Goal: Information Seeking & Learning: Check status

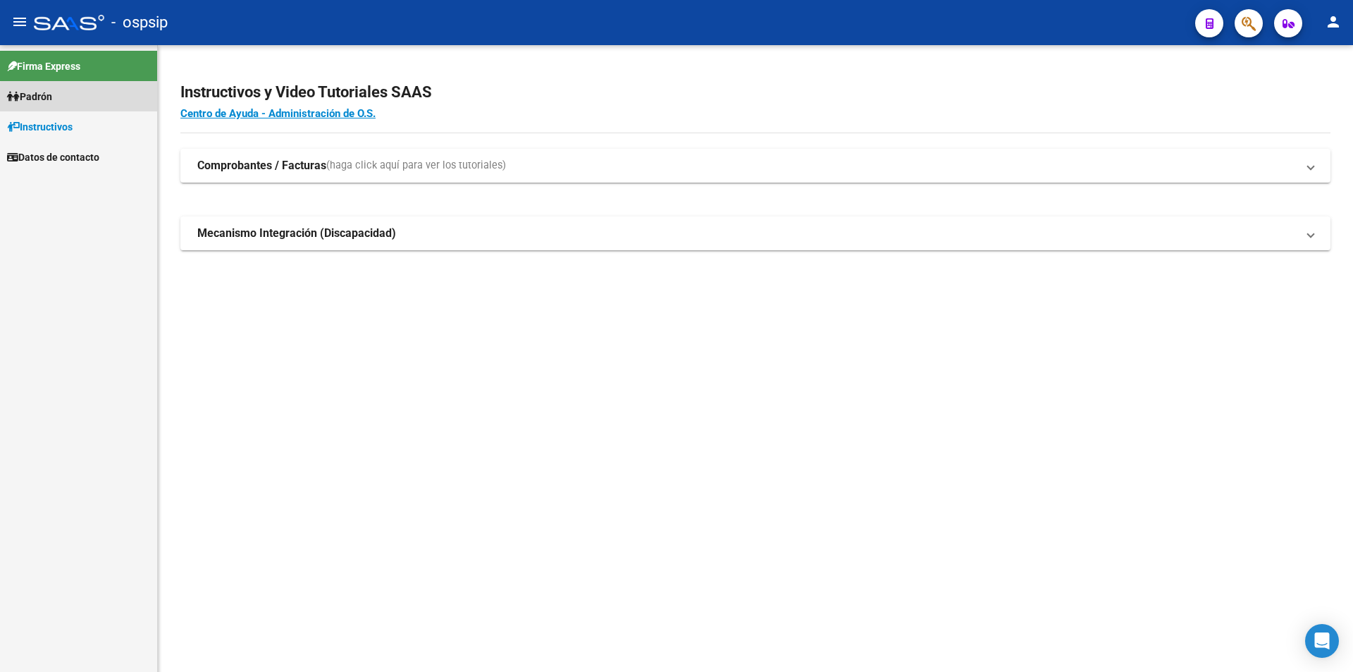
click at [114, 99] on link "Padrón" at bounding box center [78, 96] width 157 height 30
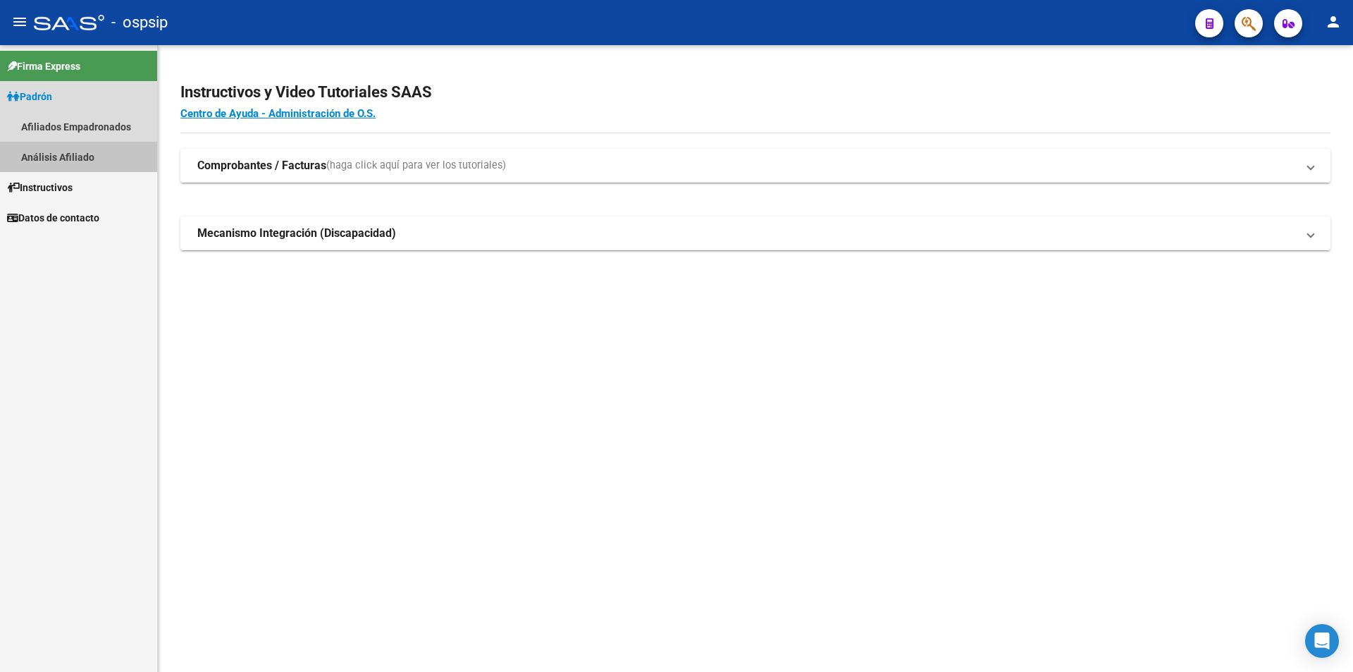
click at [104, 154] on link "Análisis Afiliado" at bounding box center [78, 157] width 157 height 30
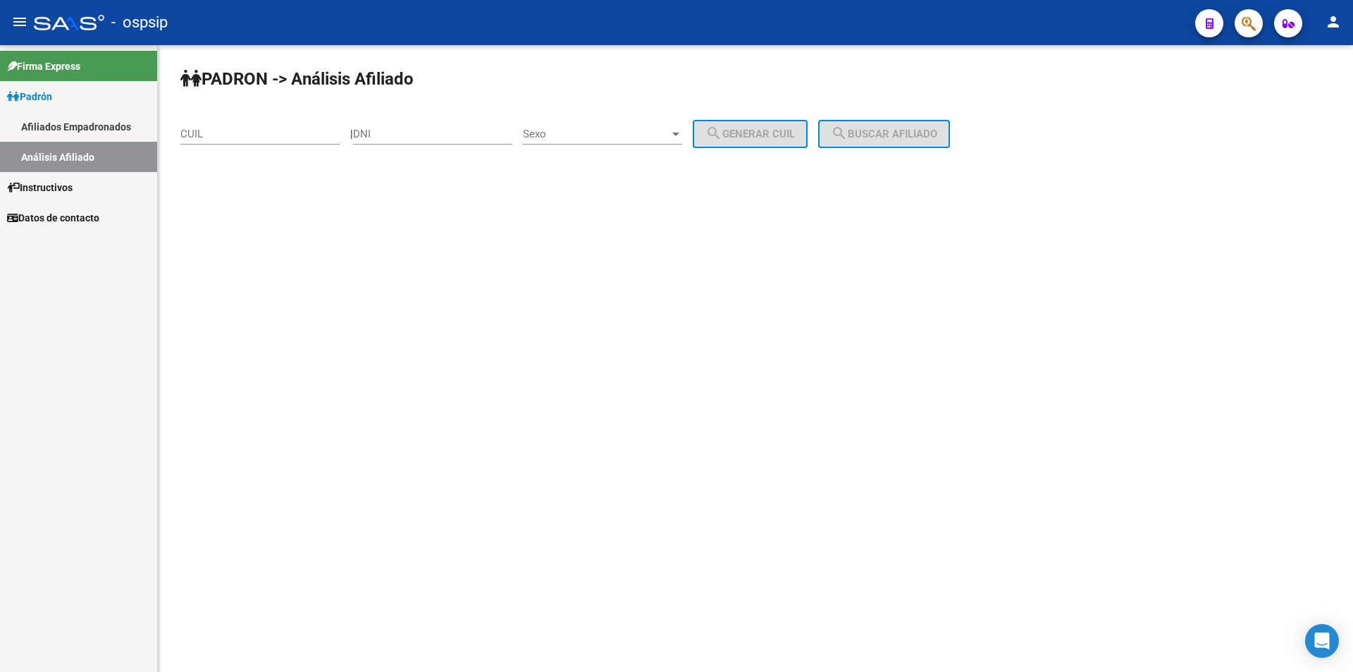
click at [385, 142] on div "DNI" at bounding box center [432, 129] width 159 height 30
paste input "24932713"
type input "24932713"
click at [584, 140] on span "Sexo" at bounding box center [596, 134] width 147 height 13
click at [582, 129] on span "Masculino" at bounding box center [618, 134] width 159 height 32
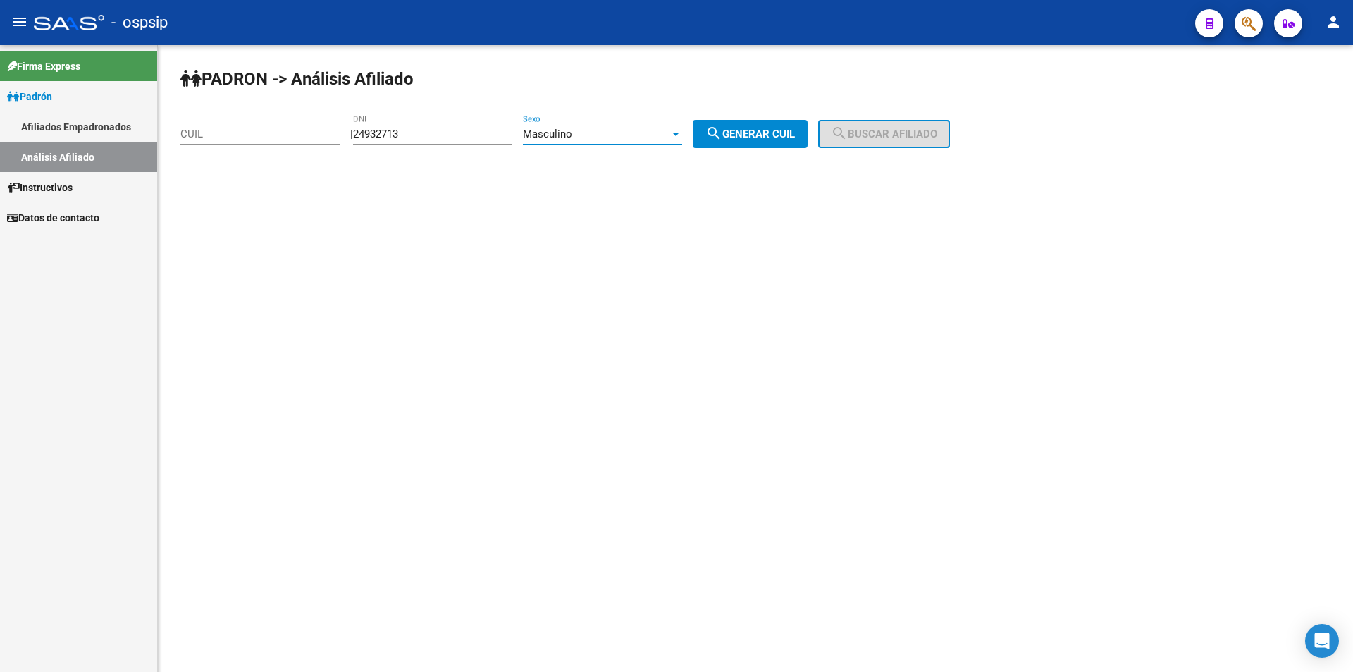
click at [723, 136] on mat-icon "search" at bounding box center [714, 133] width 17 height 17
type input "20-24932713-2"
click at [930, 135] on span "search Buscar afiliado" at bounding box center [884, 134] width 106 height 13
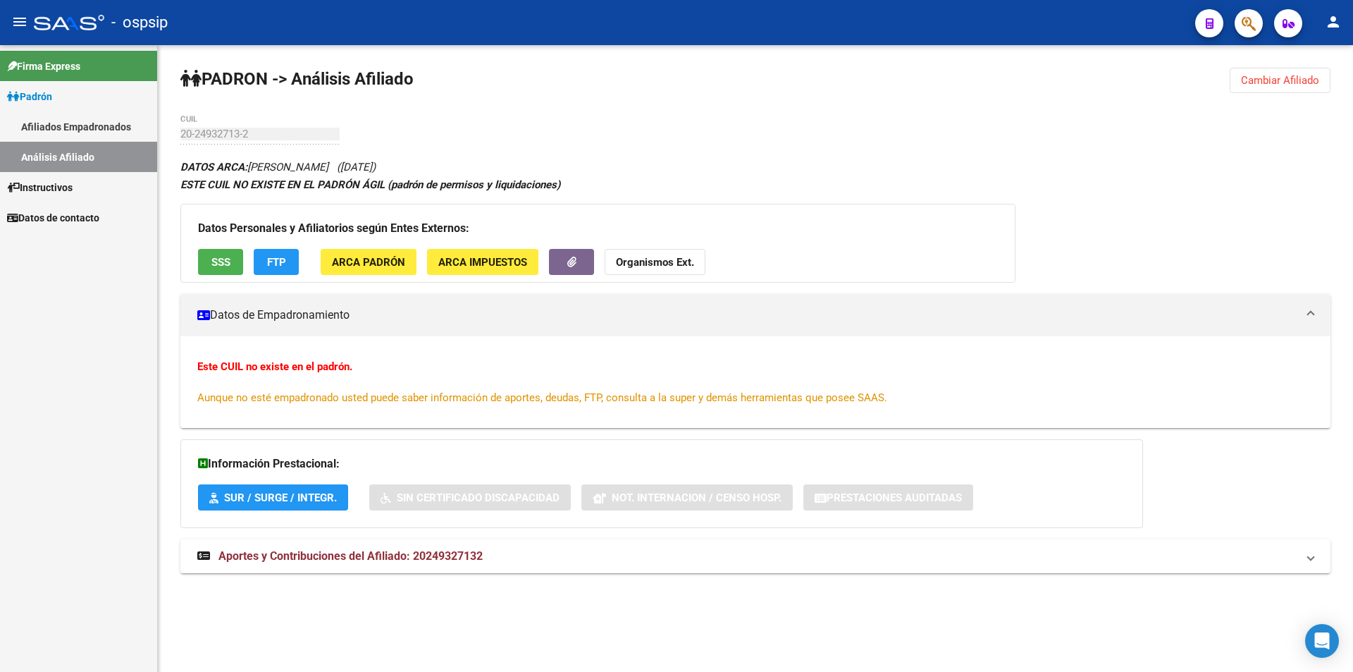
click at [55, 118] on link "Afiliados Empadronados" at bounding box center [78, 126] width 157 height 30
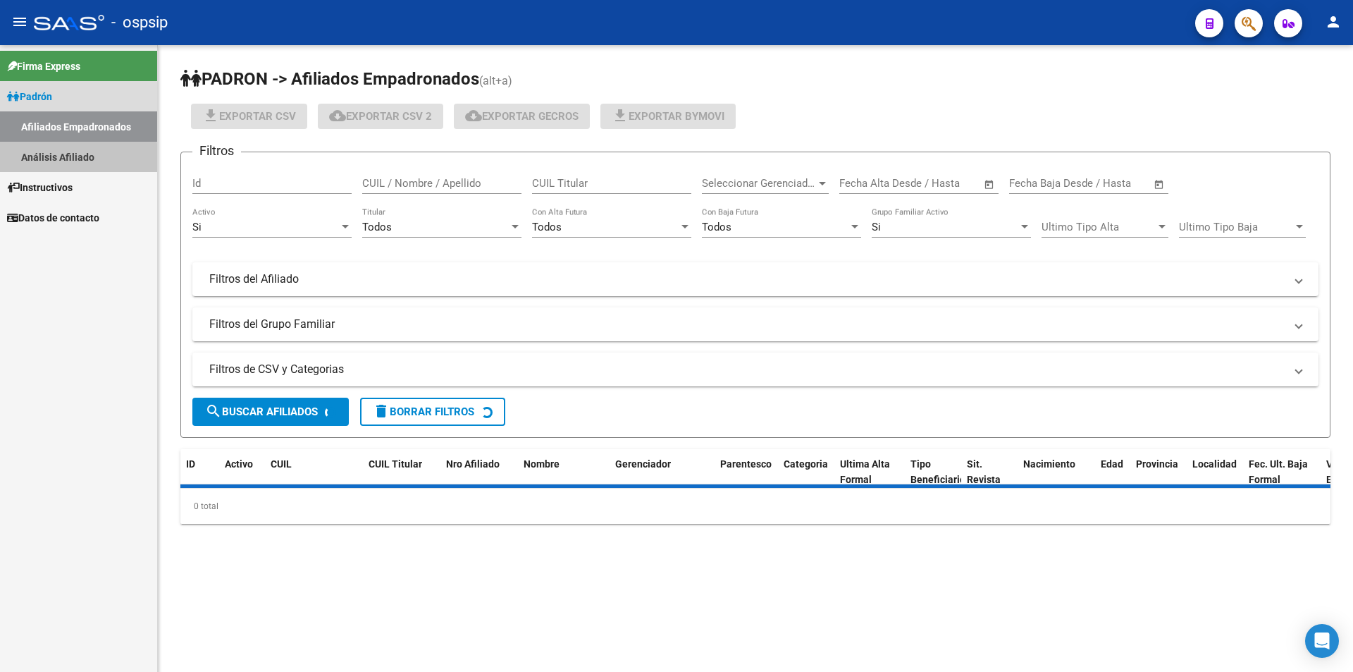
click at [64, 159] on link "Análisis Afiliado" at bounding box center [78, 157] width 157 height 30
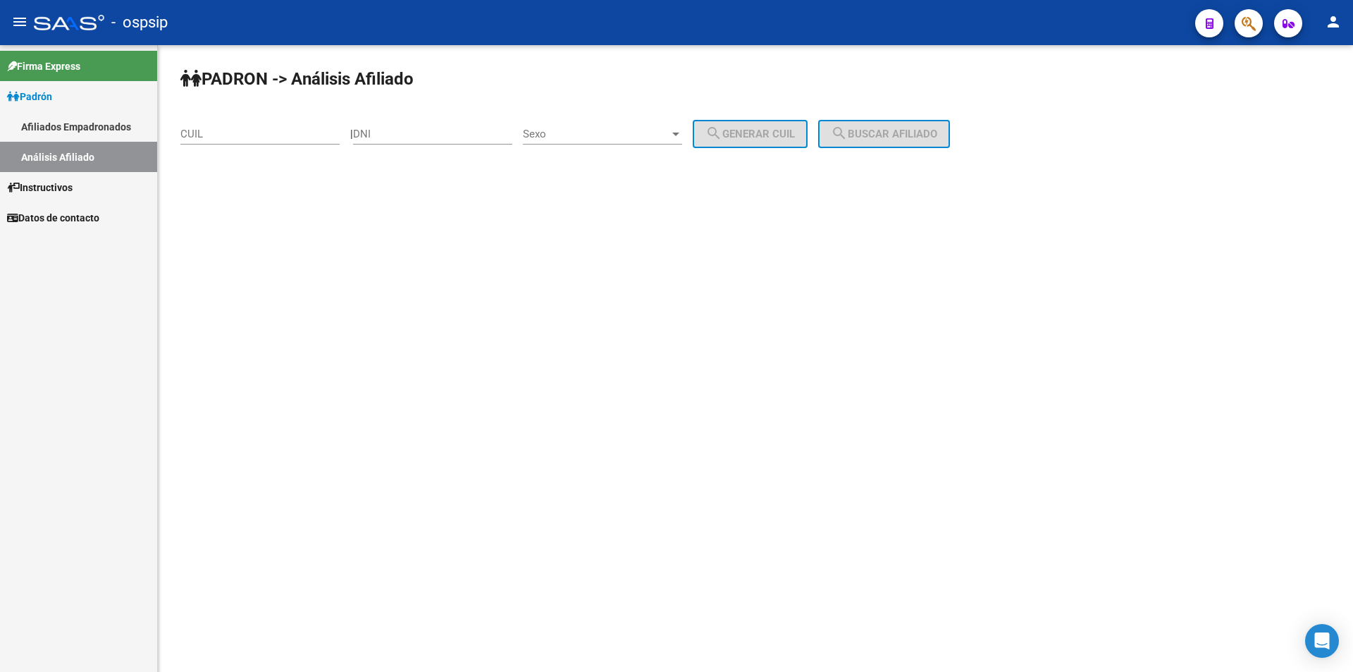
click at [307, 137] on input "CUIL" at bounding box center [259, 134] width 159 height 13
paste input "26-608899"
type input "26-608899"
drag, startPoint x: 307, startPoint y: 137, endPoint x: 0, endPoint y: 118, distance: 307.9
click at [0, 118] on mat-sidenav-container "Firma Express Padrón Afiliados Empadronados Análisis Afiliado Instructivos Dato…" at bounding box center [676, 358] width 1353 height 627
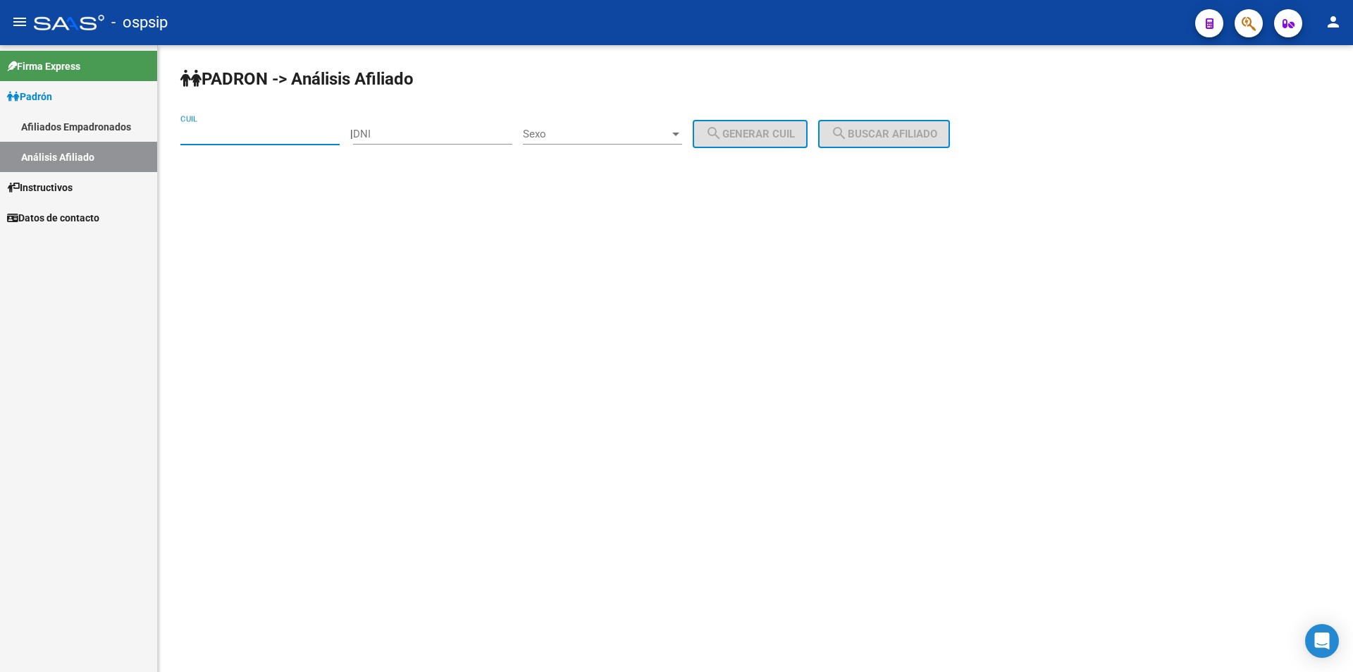
click at [439, 137] on input "DNI" at bounding box center [432, 134] width 159 height 13
paste input "26608899"
type input "26608899"
click at [590, 143] on div "Sexo Sexo" at bounding box center [602, 129] width 159 height 30
click at [601, 142] on span "Masculino" at bounding box center [618, 134] width 159 height 32
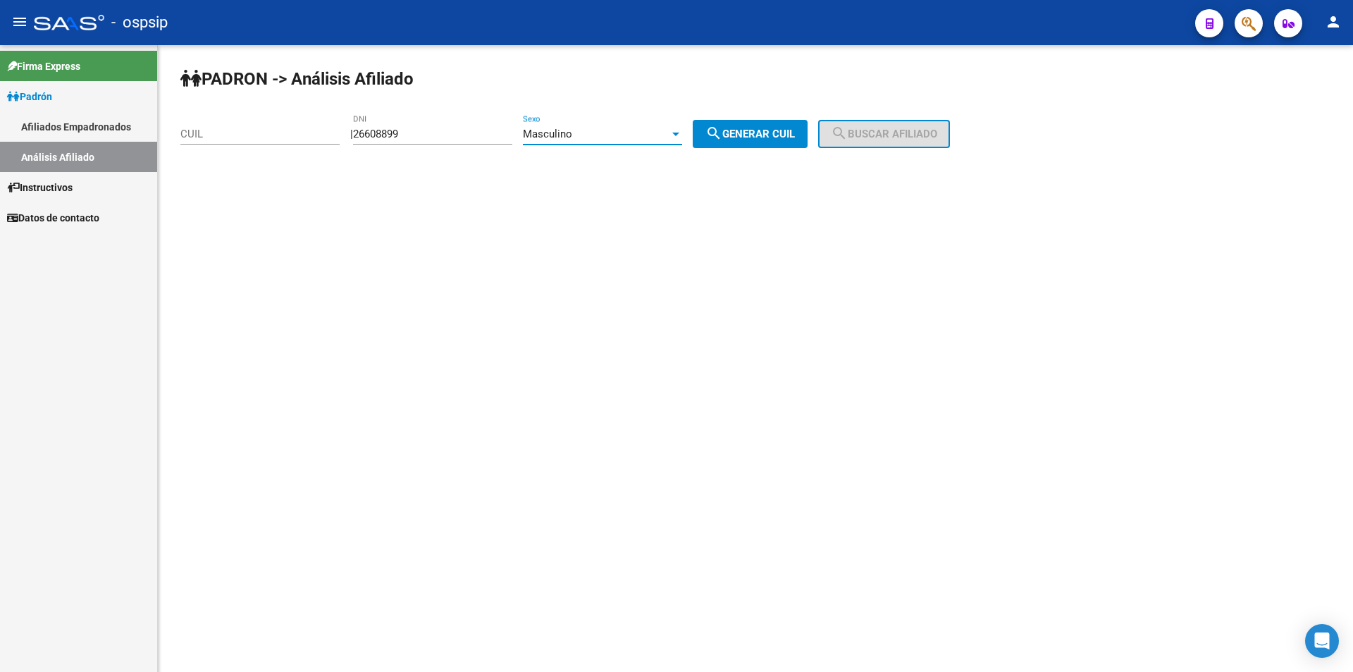
click at [718, 147] on button "search Generar CUIL" at bounding box center [750, 134] width 115 height 28
type input "20-26608899-0"
click at [950, 134] on button "search Buscar afiliado" at bounding box center [884, 134] width 132 height 28
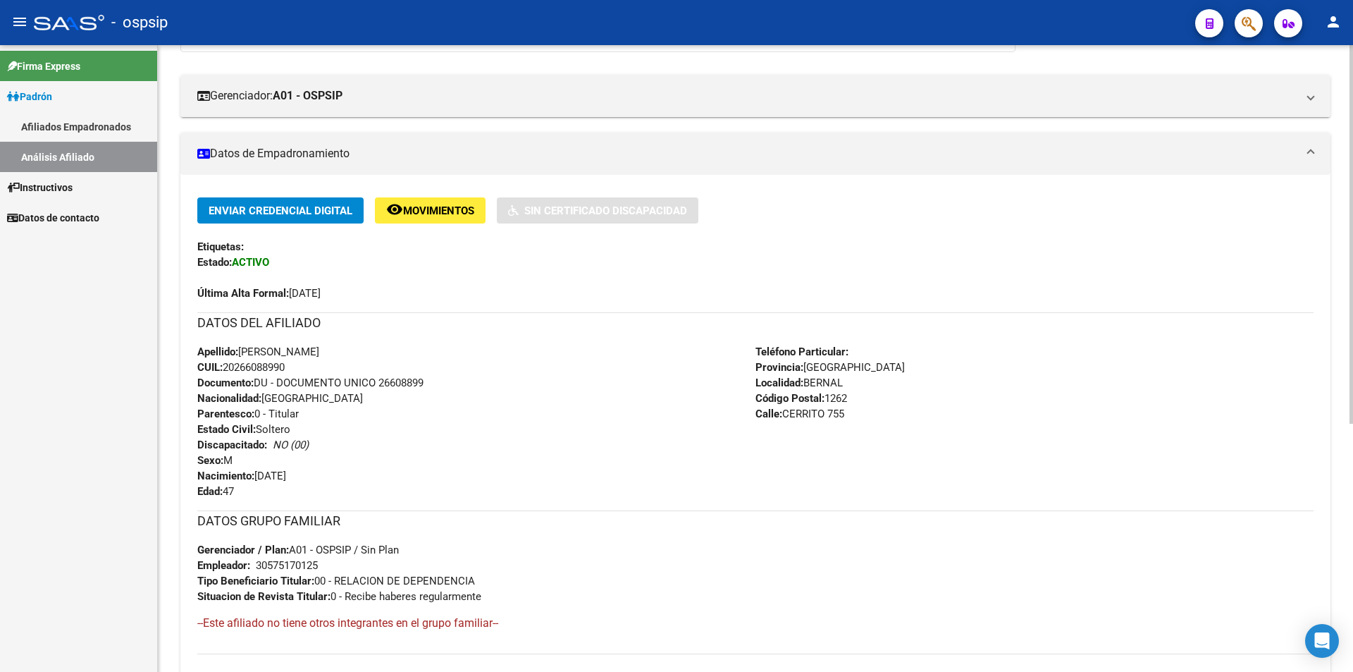
scroll to position [282, 0]
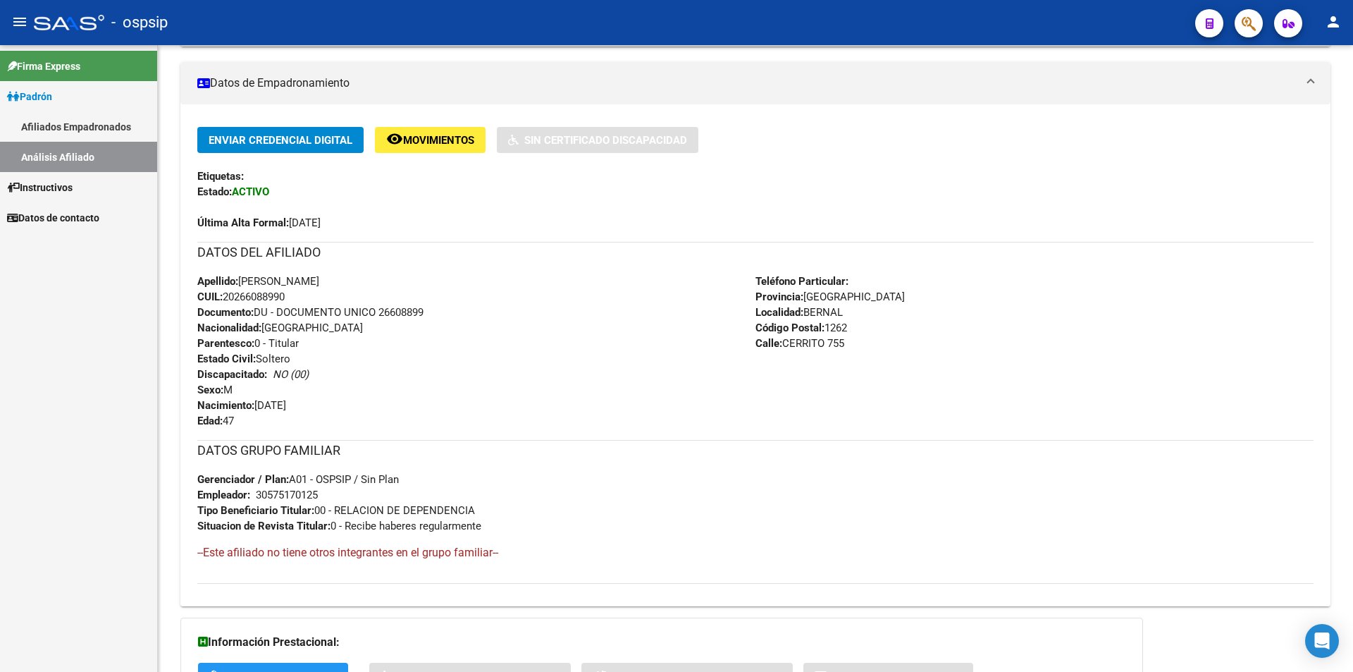
click at [0, 192] on link "Instructivos" at bounding box center [78, 187] width 157 height 30
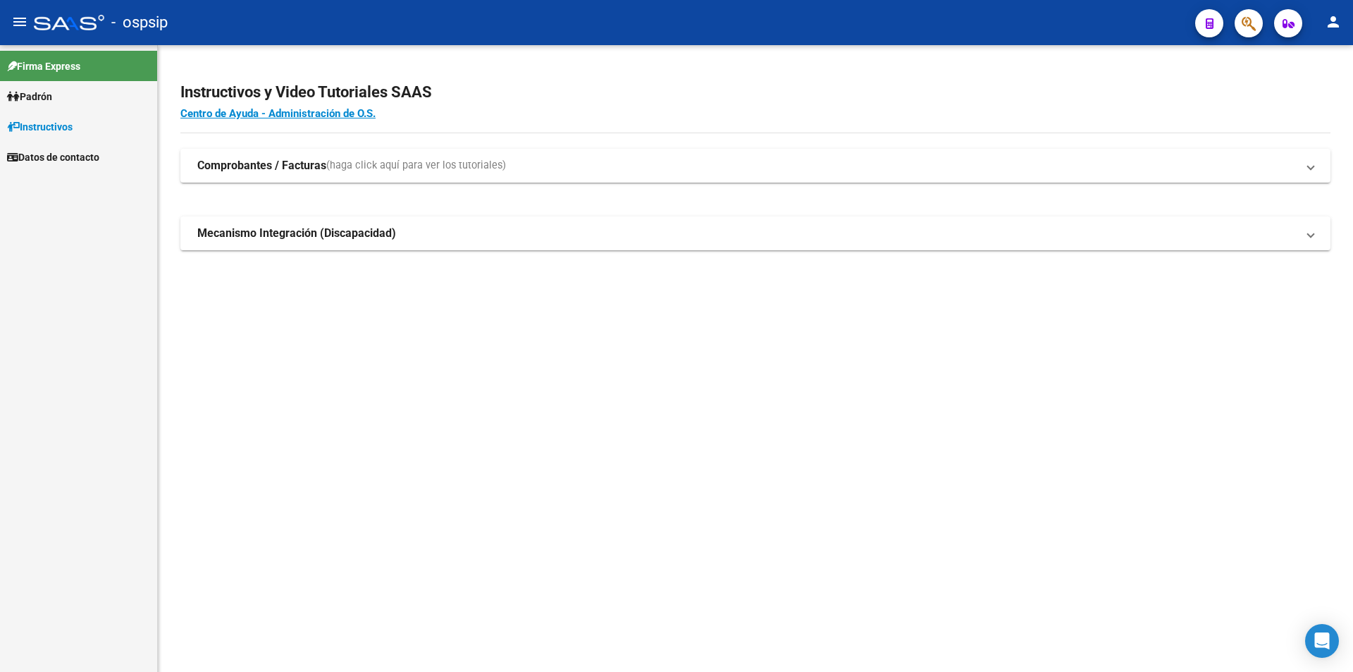
click at [80, 126] on mat-nav-list "Firma Express Padrón Afiliados Empadronados Análisis Afiliado Instructivos Dato…" at bounding box center [78, 108] width 157 height 127
click at [75, 84] on link "Padrón" at bounding box center [78, 96] width 157 height 30
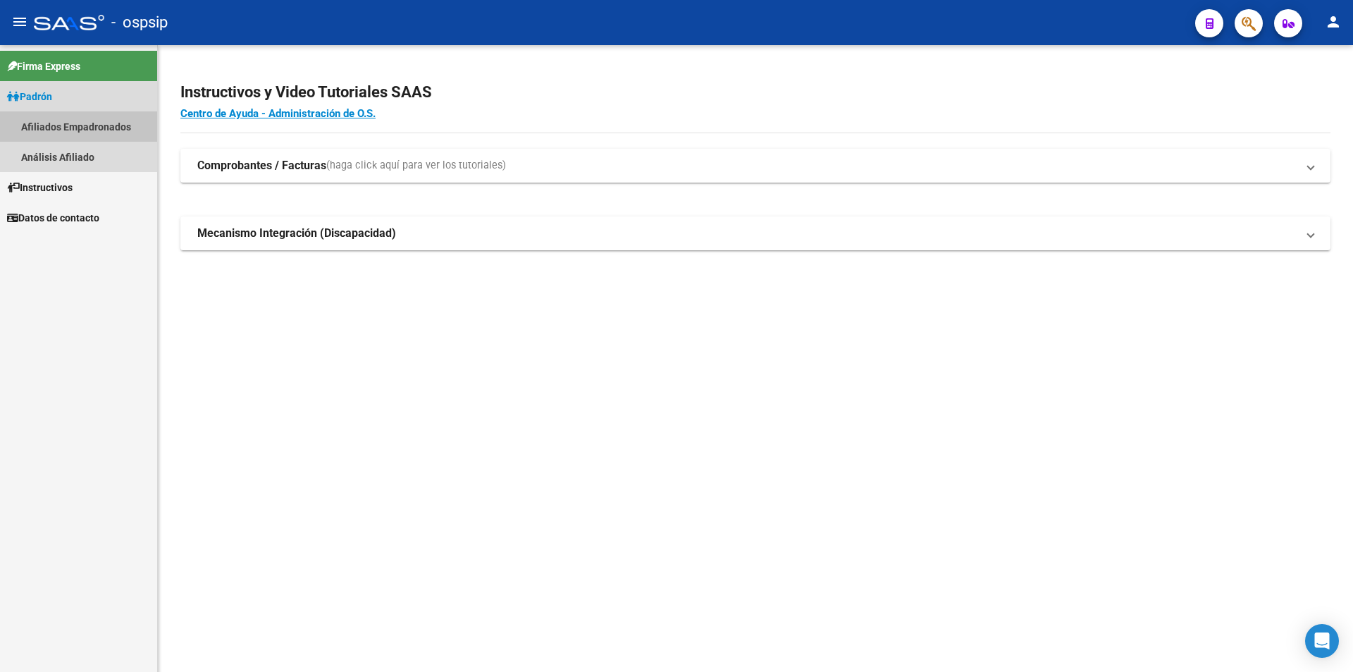
click at [91, 130] on link "Afiliados Empadronados" at bounding box center [78, 126] width 157 height 30
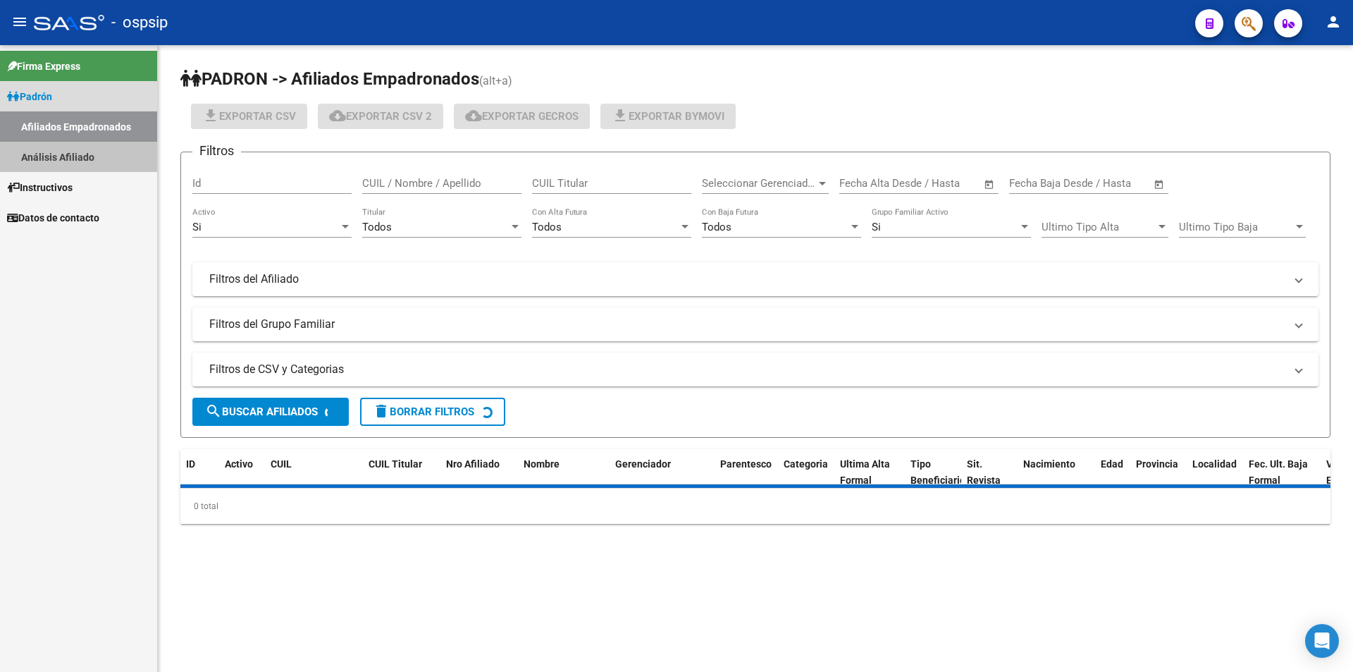
click at [92, 145] on link "Análisis Afiliado" at bounding box center [78, 157] width 157 height 30
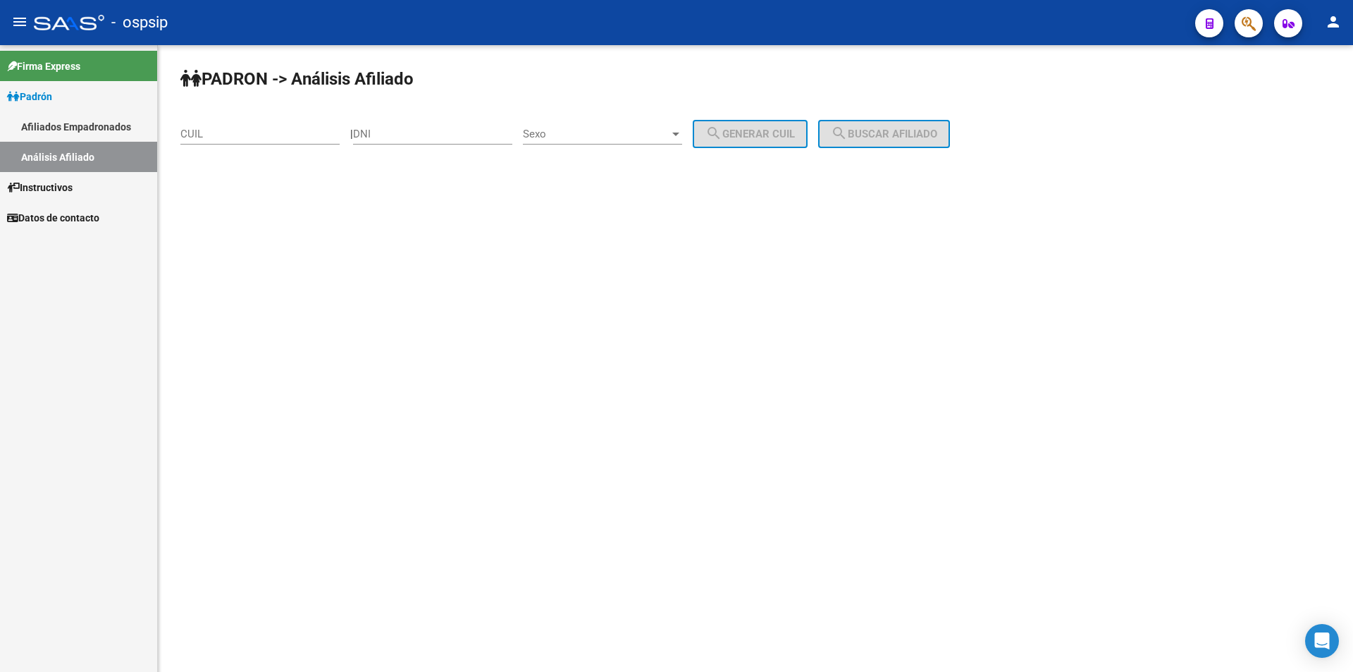
click at [393, 145] on div "DNI" at bounding box center [432, 136] width 159 height 44
click at [389, 138] on input "DNI" at bounding box center [432, 134] width 159 height 13
paste input "41581461"
type input "41581461"
click at [564, 141] on div "Sexo Sexo" at bounding box center [602, 129] width 159 height 30
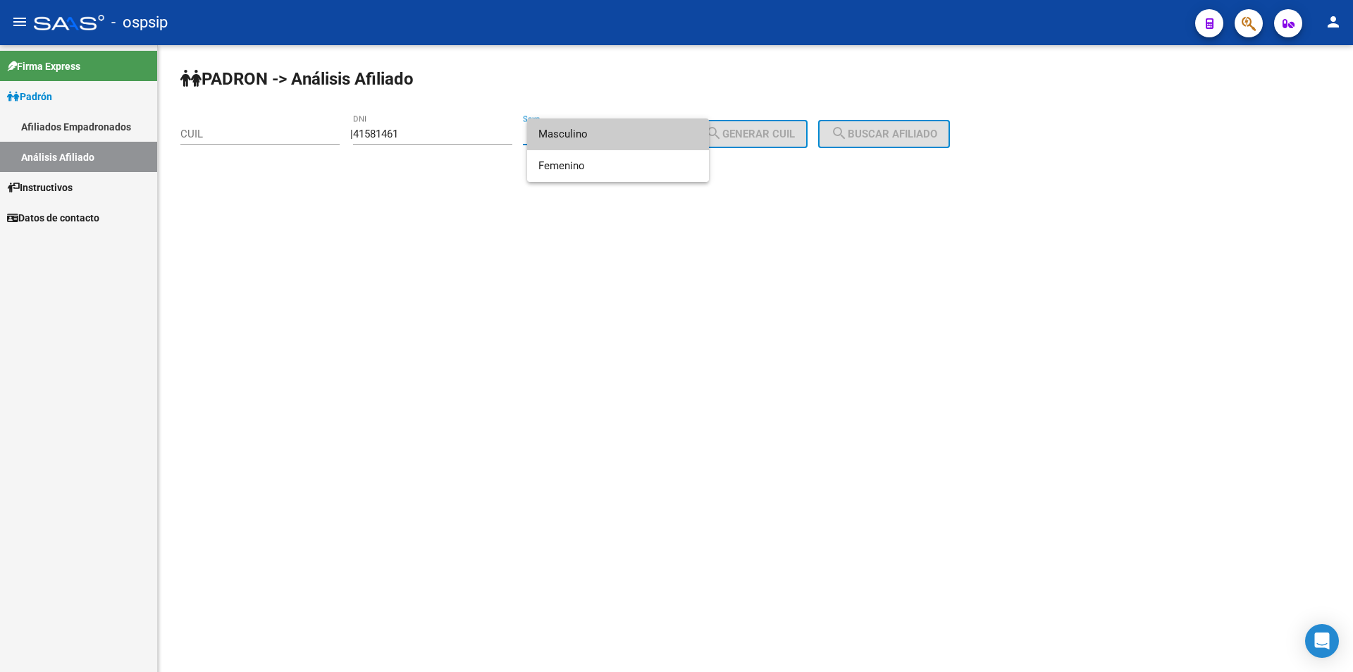
click at [575, 134] on span "Masculino" at bounding box center [618, 134] width 159 height 32
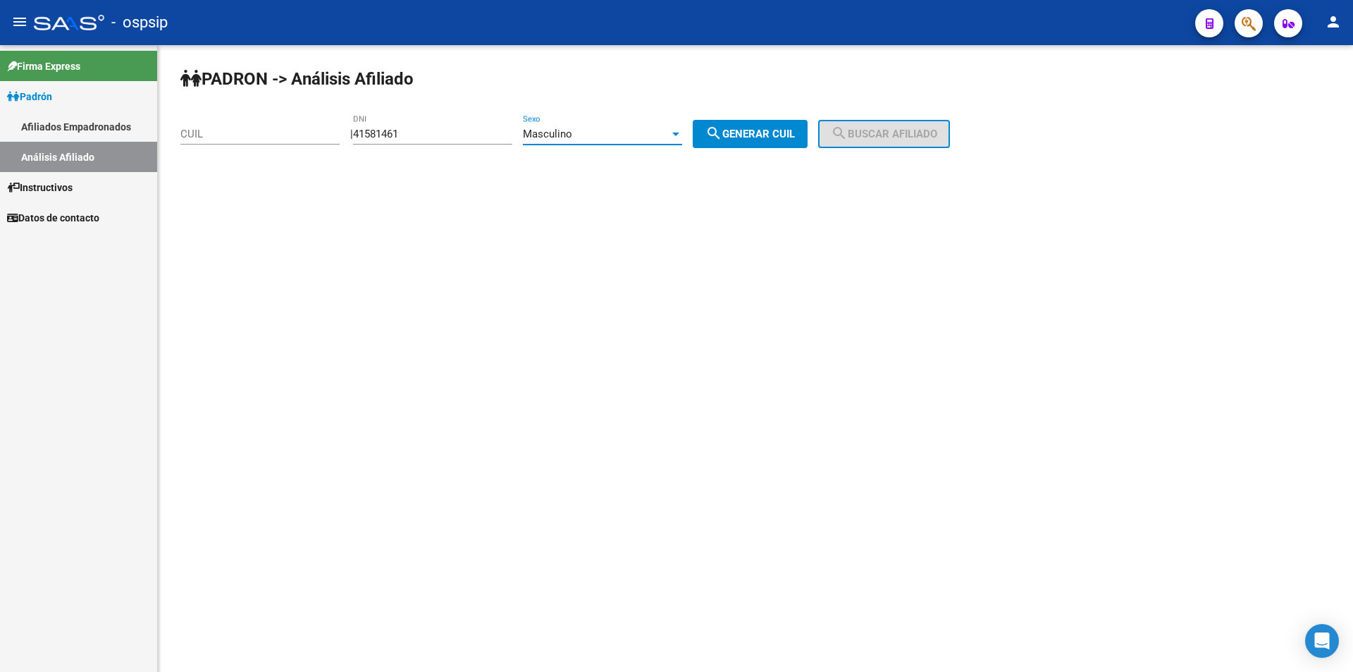
click at [739, 128] on span "search Generar CUIL" at bounding box center [751, 134] width 90 height 13
type input "20-41581461-6"
click at [848, 128] on mat-icon "search" at bounding box center [839, 133] width 17 height 17
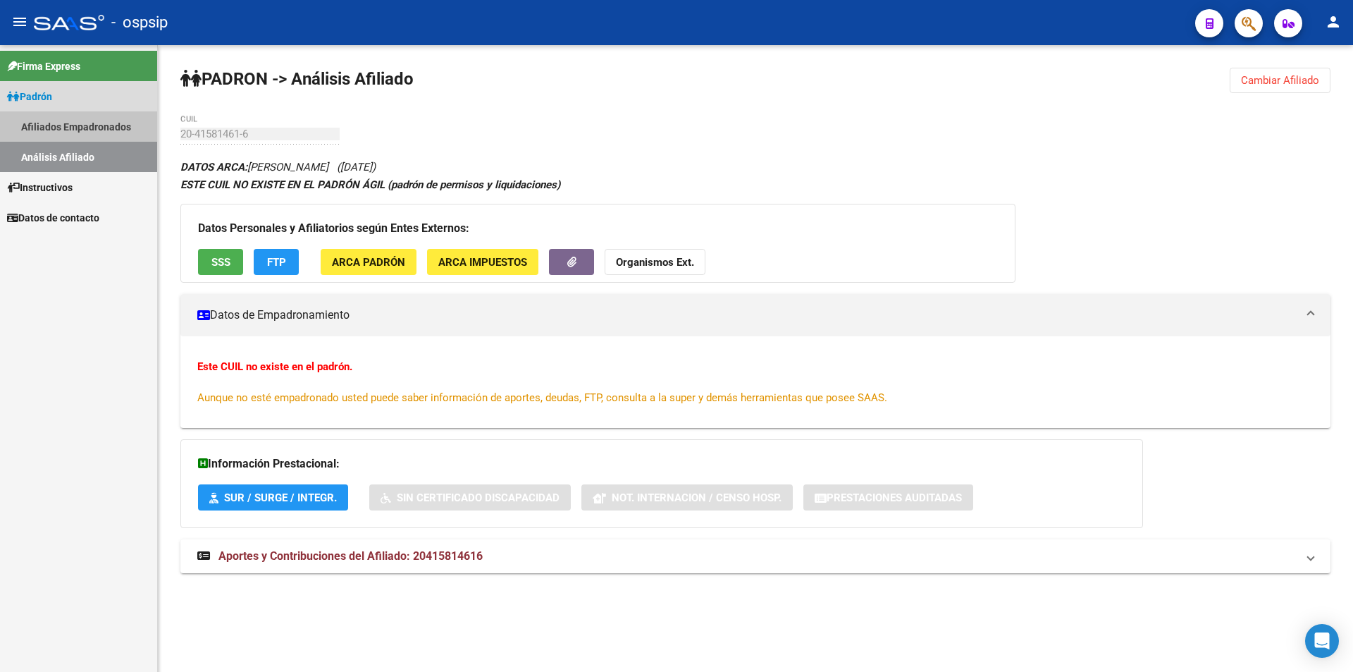
click at [72, 138] on link "Afiliados Empadronados" at bounding box center [78, 126] width 157 height 30
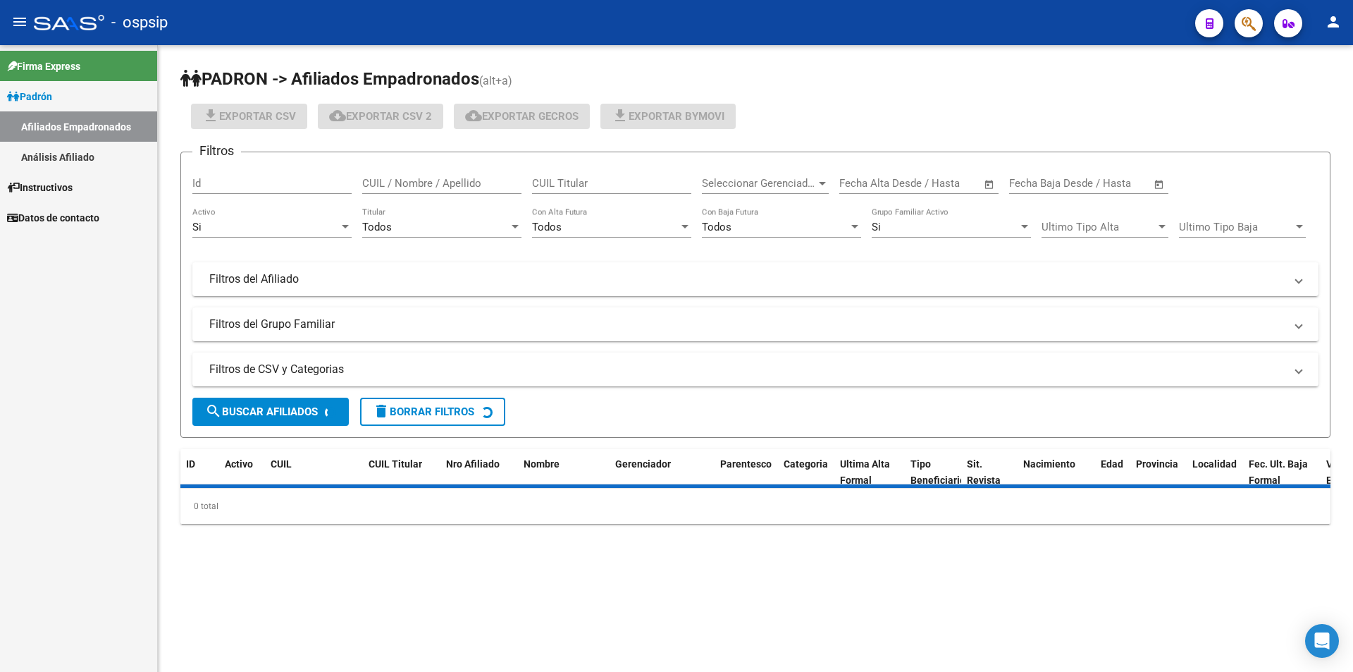
click at [85, 143] on link "Análisis Afiliado" at bounding box center [78, 157] width 157 height 30
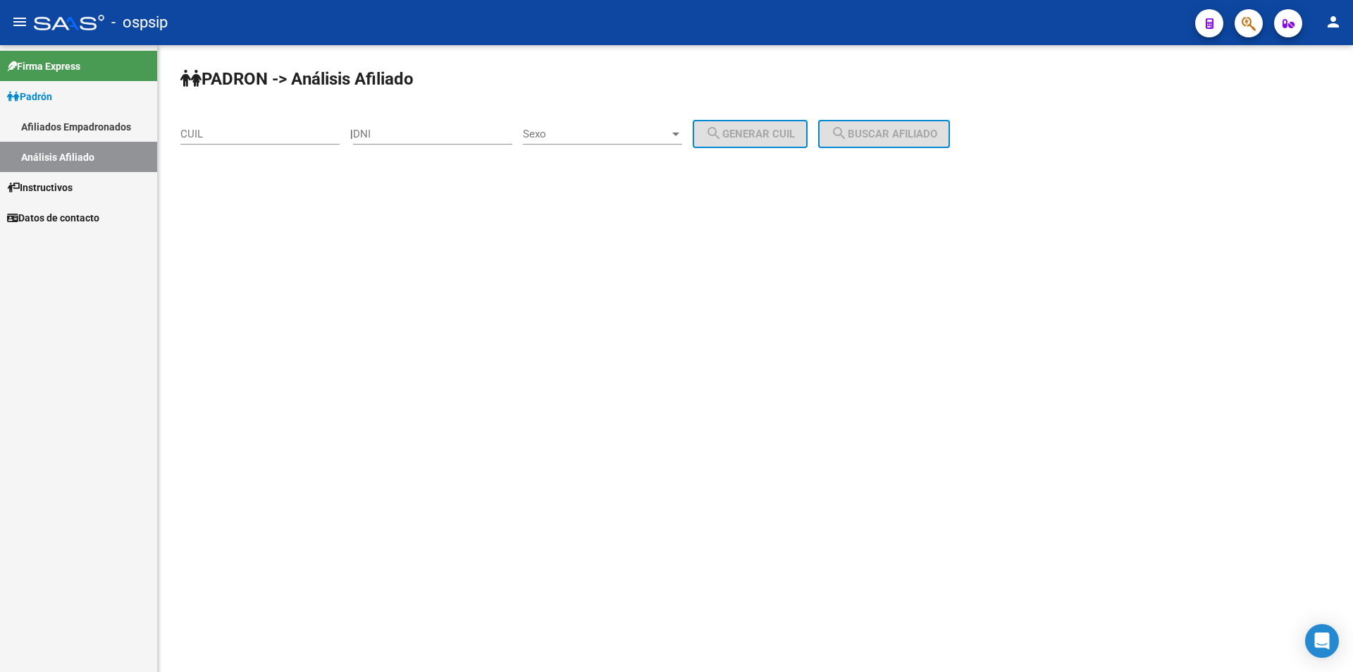
drag, startPoint x: 317, startPoint y: 130, endPoint x: 355, endPoint y: 145, distance: 41.1
click at [319, 131] on input "CUIL" at bounding box center [259, 134] width 159 height 13
click at [363, 141] on div "PADRON -> Análisis Afiliado CUIL | DNI Sexo Sexo search Generar CUIL search Bus…" at bounding box center [756, 119] width 1196 height 148
click at [374, 137] on input "DNI" at bounding box center [432, 134] width 159 height 13
paste input "43770423"
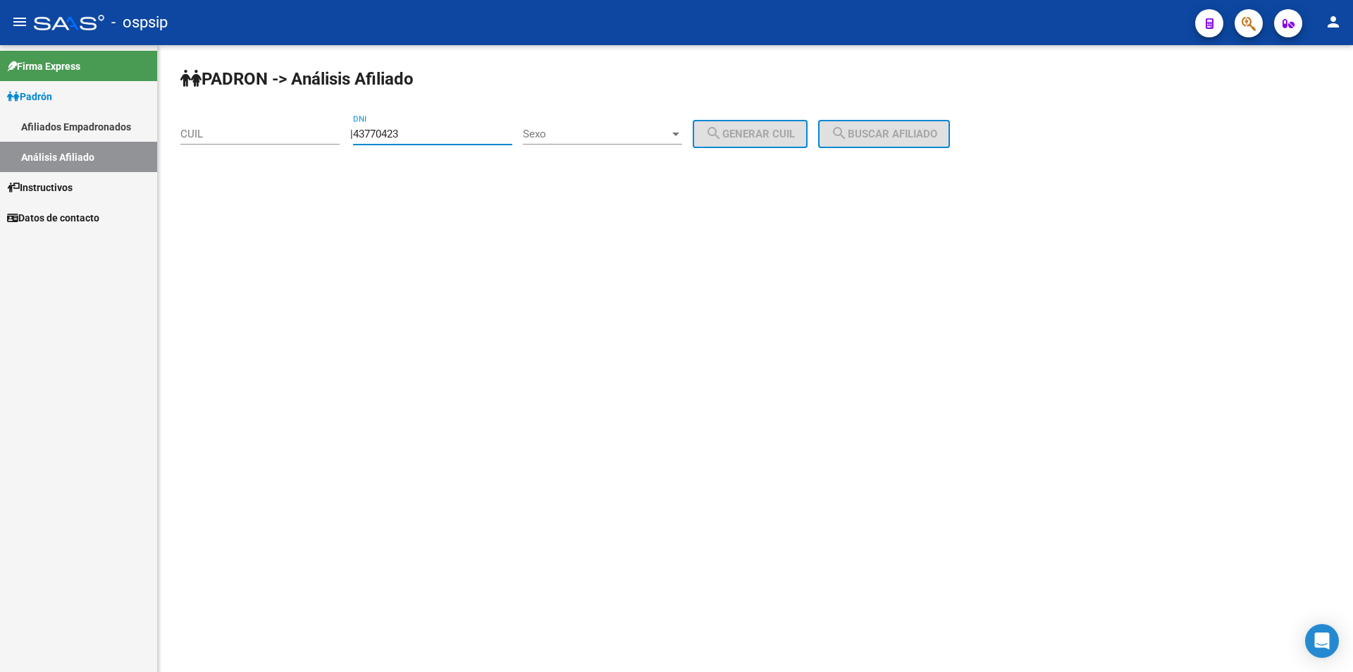
type input "43770423"
click at [544, 137] on span "Sexo" at bounding box center [596, 134] width 147 height 13
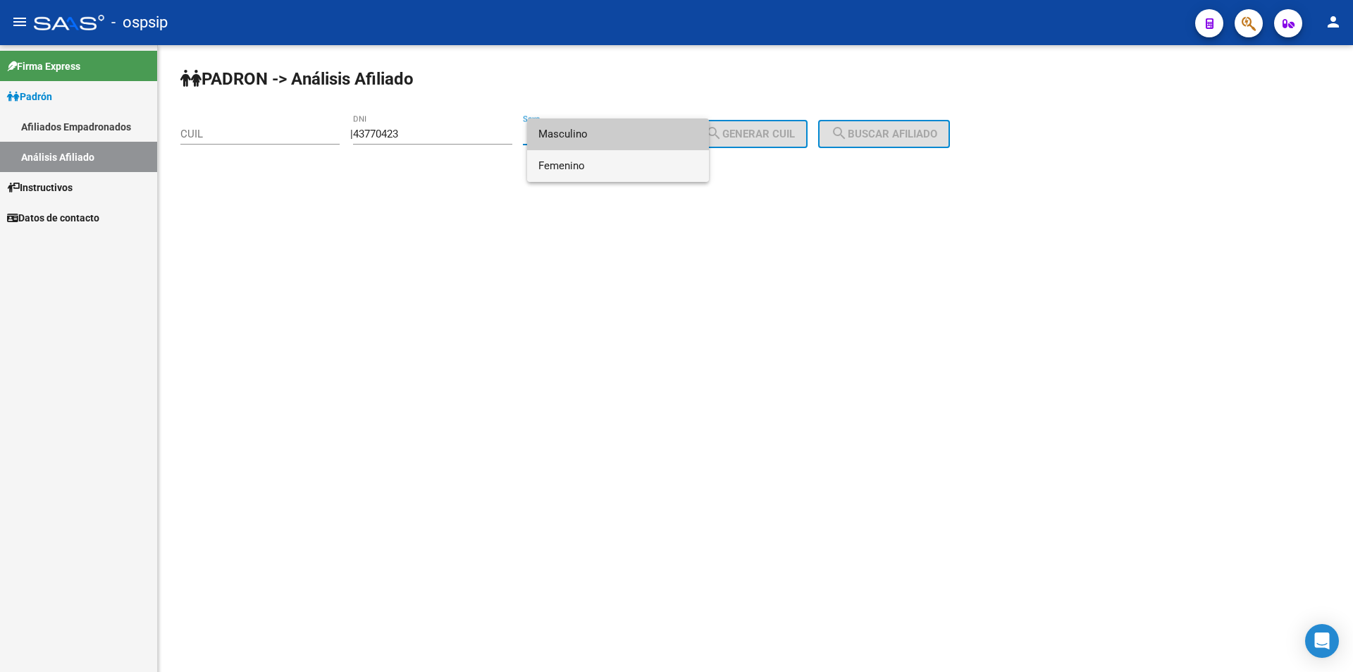
click at [577, 163] on span "Femenino" at bounding box center [618, 166] width 159 height 32
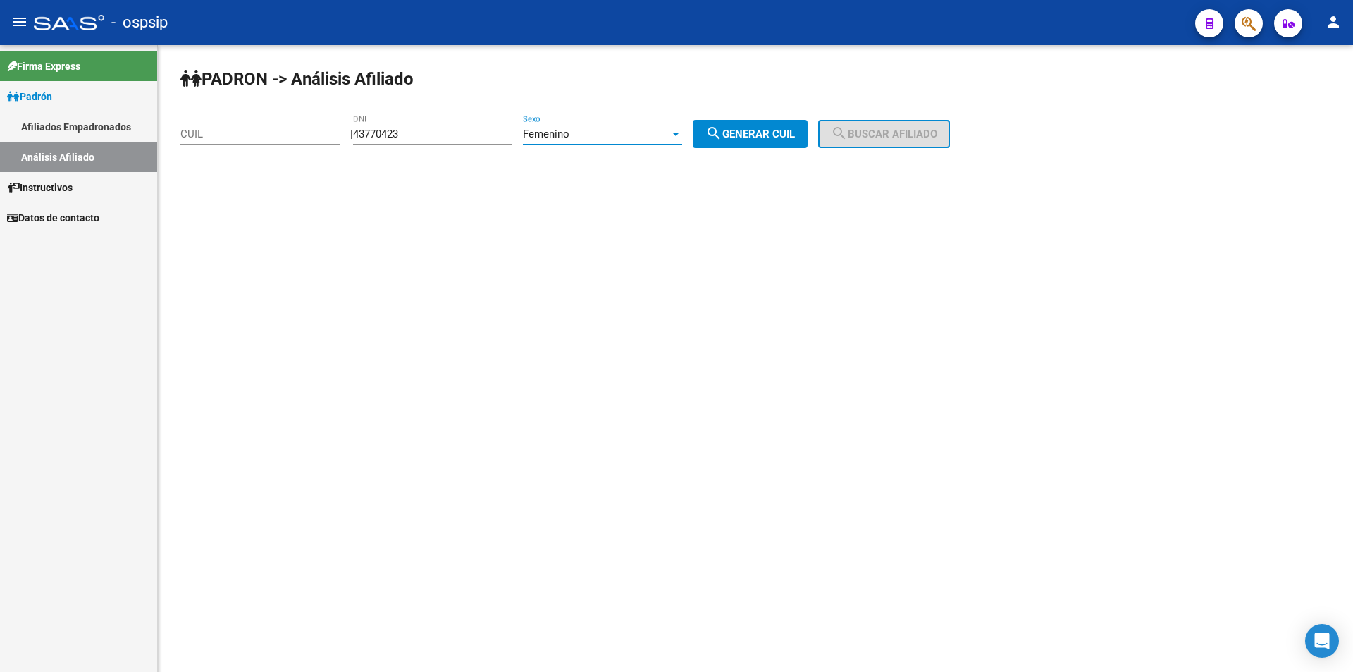
drag, startPoint x: 614, startPoint y: 156, endPoint x: 702, endPoint y: 145, distance: 88.7
click at [615, 156] on div "Femenino Sexo" at bounding box center [602, 136] width 159 height 44
click at [769, 140] on span "search Generar CUIL" at bounding box center [751, 134] width 90 height 13
type input "27-43770423-1"
click at [848, 135] on mat-icon "search" at bounding box center [839, 133] width 17 height 17
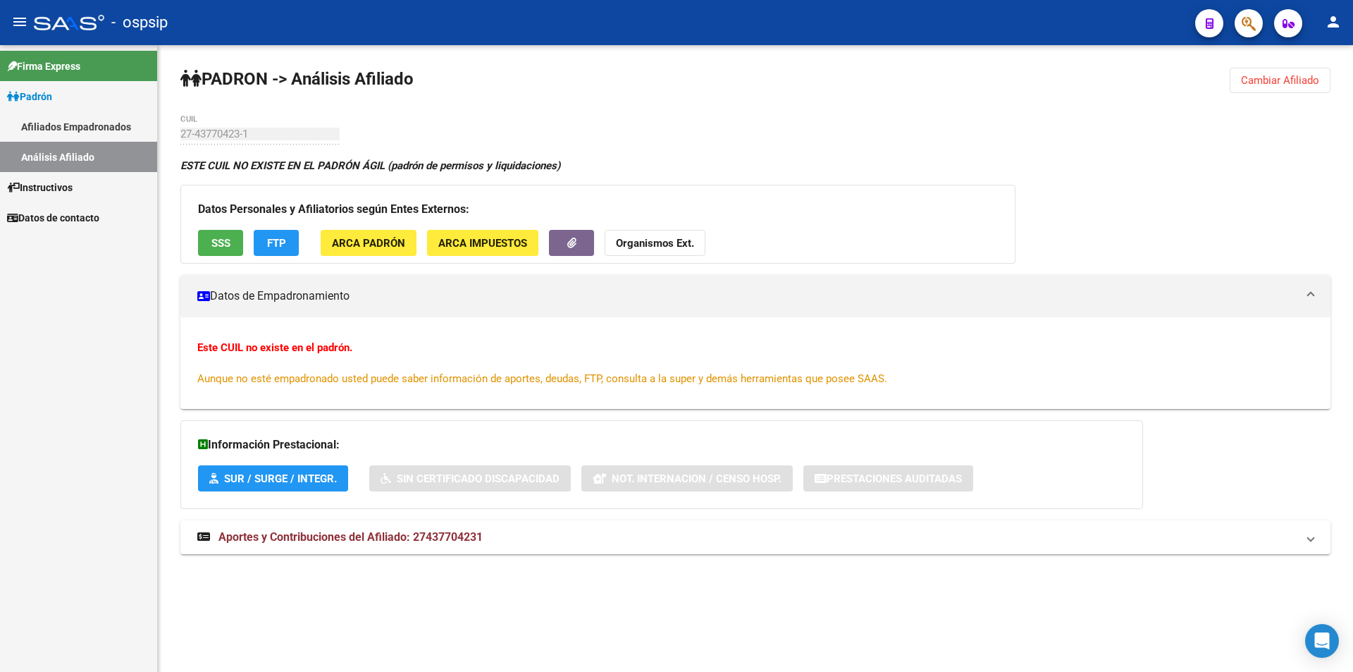
drag, startPoint x: 508, startPoint y: 159, endPoint x: 498, endPoint y: 152, distance: 12.0
click at [508, 159] on strong "ESTE CUIL NO EXISTE EN EL PADRÓN ÁGIL (padrón de permisos y liquidaciones)" at bounding box center [370, 165] width 380 height 13
click at [0, 176] on link "Instructivos" at bounding box center [78, 187] width 157 height 30
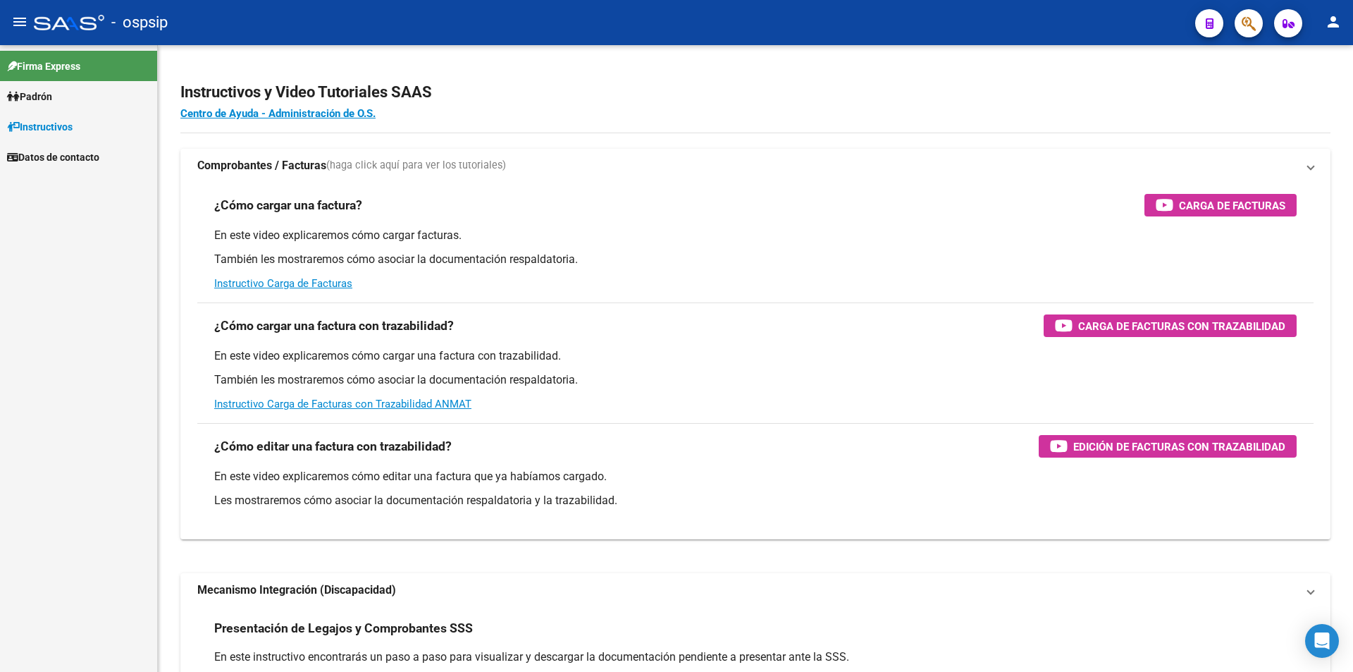
click at [63, 126] on link "Afiliados Empadronados" at bounding box center [78, 126] width 157 height 30
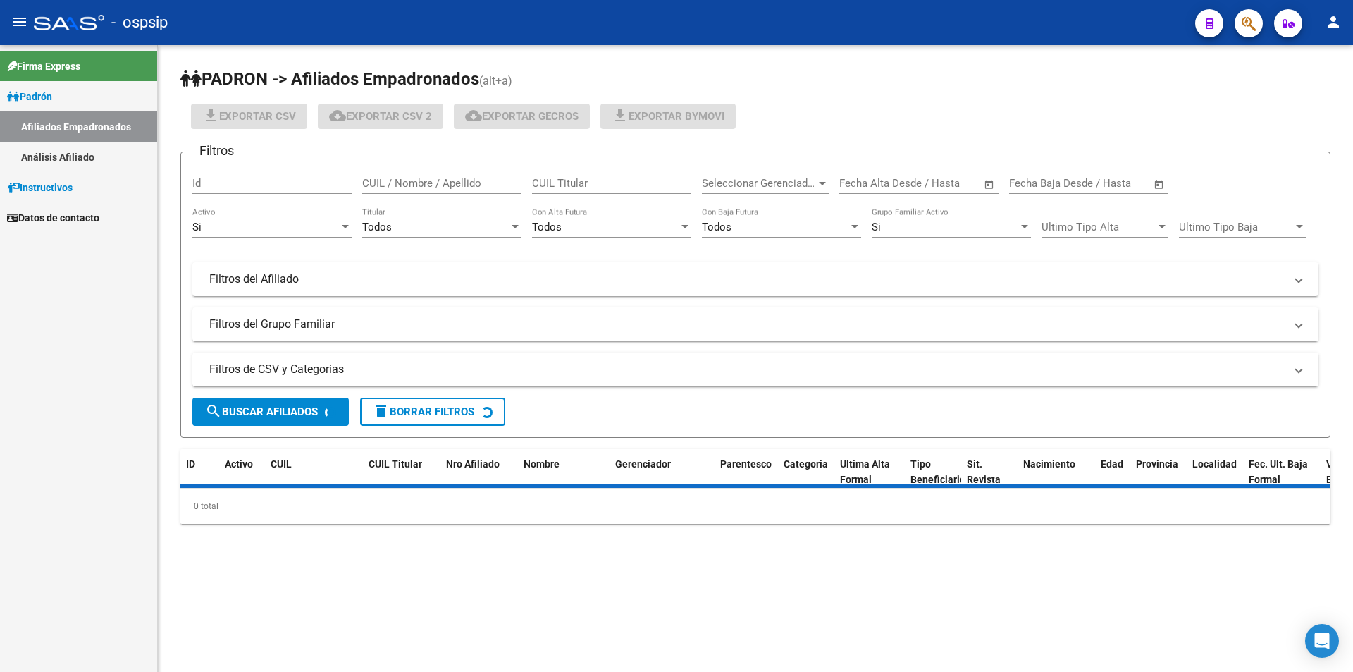
click at [8, 180] on span "Instructivos" at bounding box center [40, 188] width 66 height 16
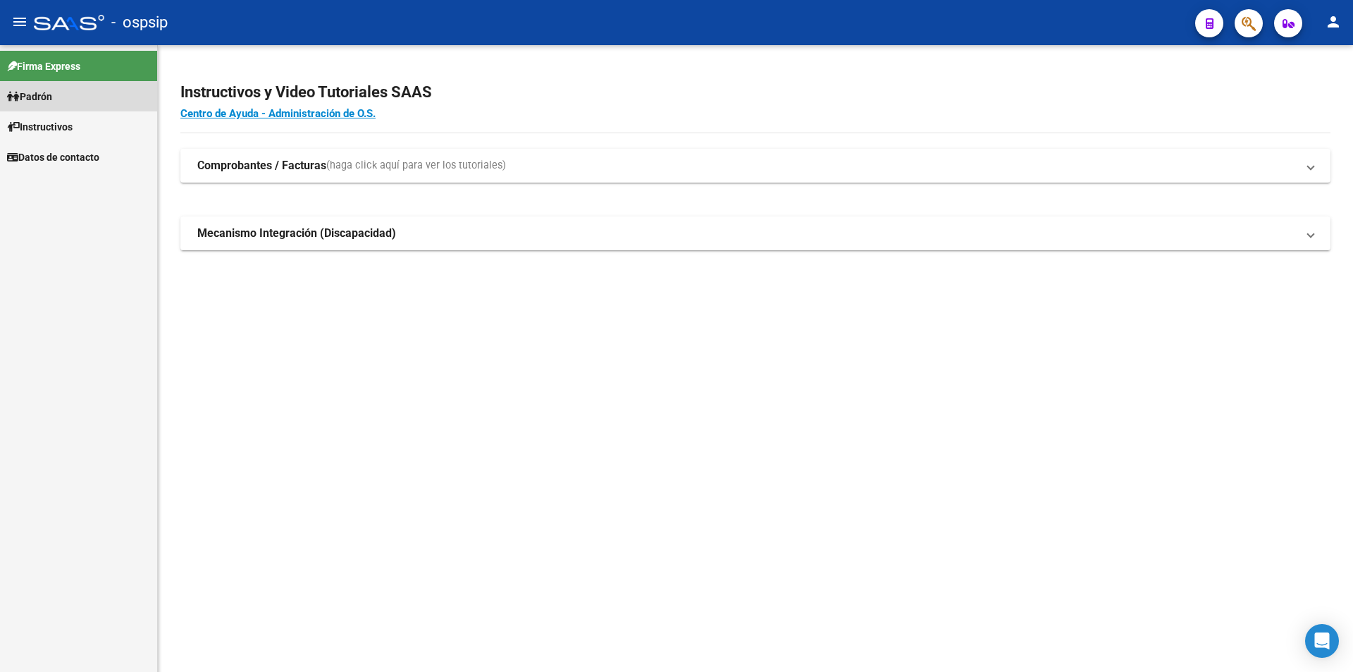
click at [32, 157] on mat-nav-list "Firma Express Padrón Afiliados Empadronados Análisis Afiliado Instructivos Dato…" at bounding box center [78, 108] width 157 height 127
click at [88, 119] on link "Instructivos" at bounding box center [78, 126] width 157 height 30
click at [82, 103] on link "Padrón" at bounding box center [78, 96] width 157 height 30
click at [98, 128] on link "Afiliados Empadronados" at bounding box center [78, 126] width 157 height 30
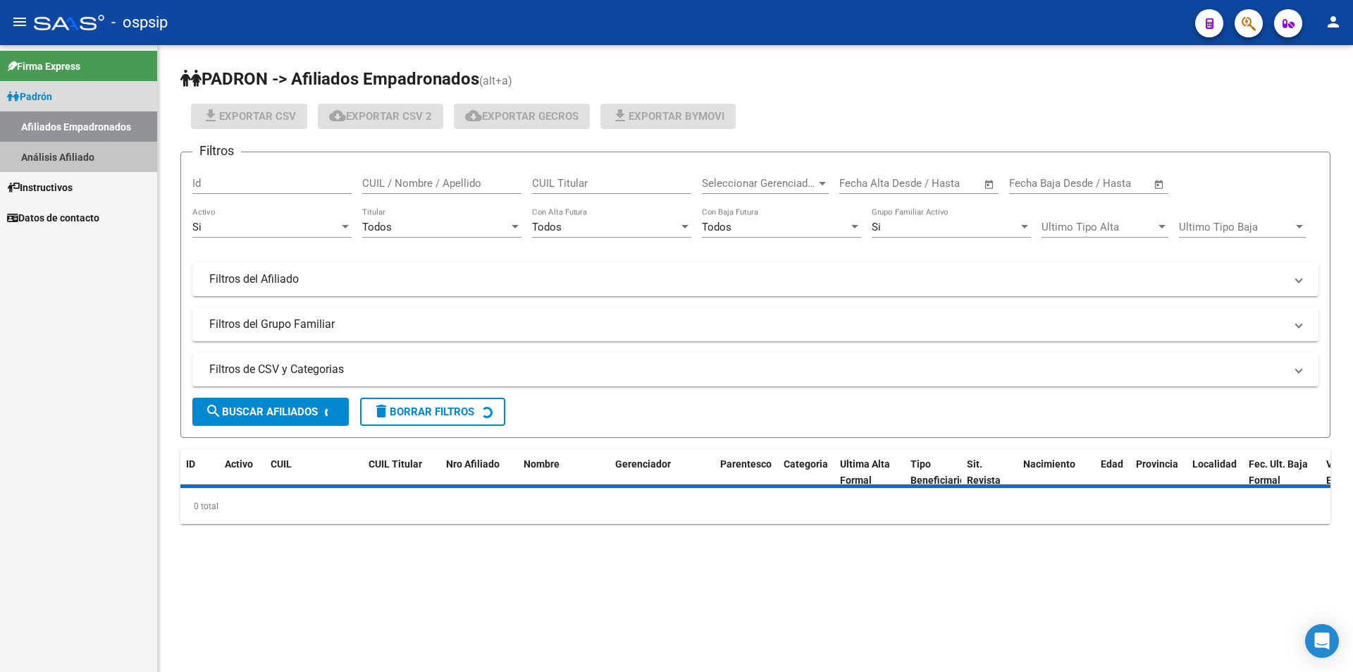
click at [99, 152] on link "Análisis Afiliado" at bounding box center [78, 157] width 157 height 30
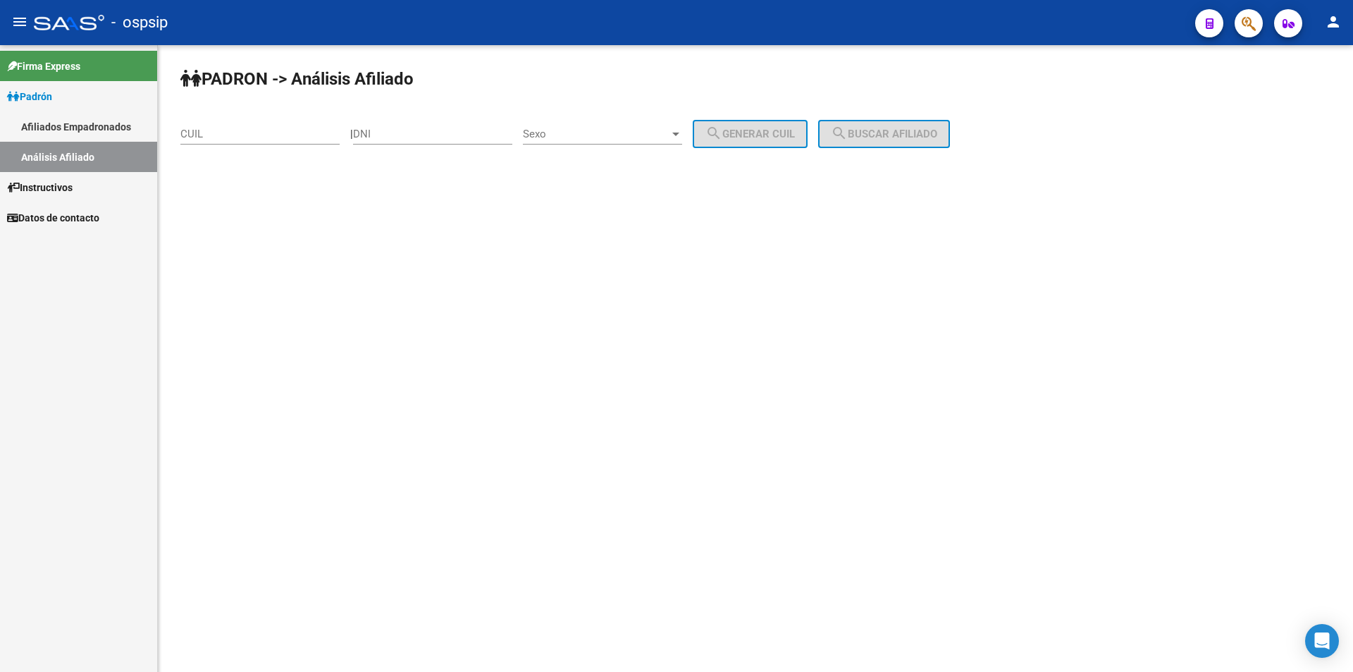
click at [410, 125] on div "DNI" at bounding box center [432, 129] width 159 height 30
click at [269, 132] on input "CUIL" at bounding box center [259, 134] width 159 height 13
paste input "29-158556"
type input "29-158556"
drag, startPoint x: 280, startPoint y: 128, endPoint x: 63, endPoint y: 147, distance: 217.2
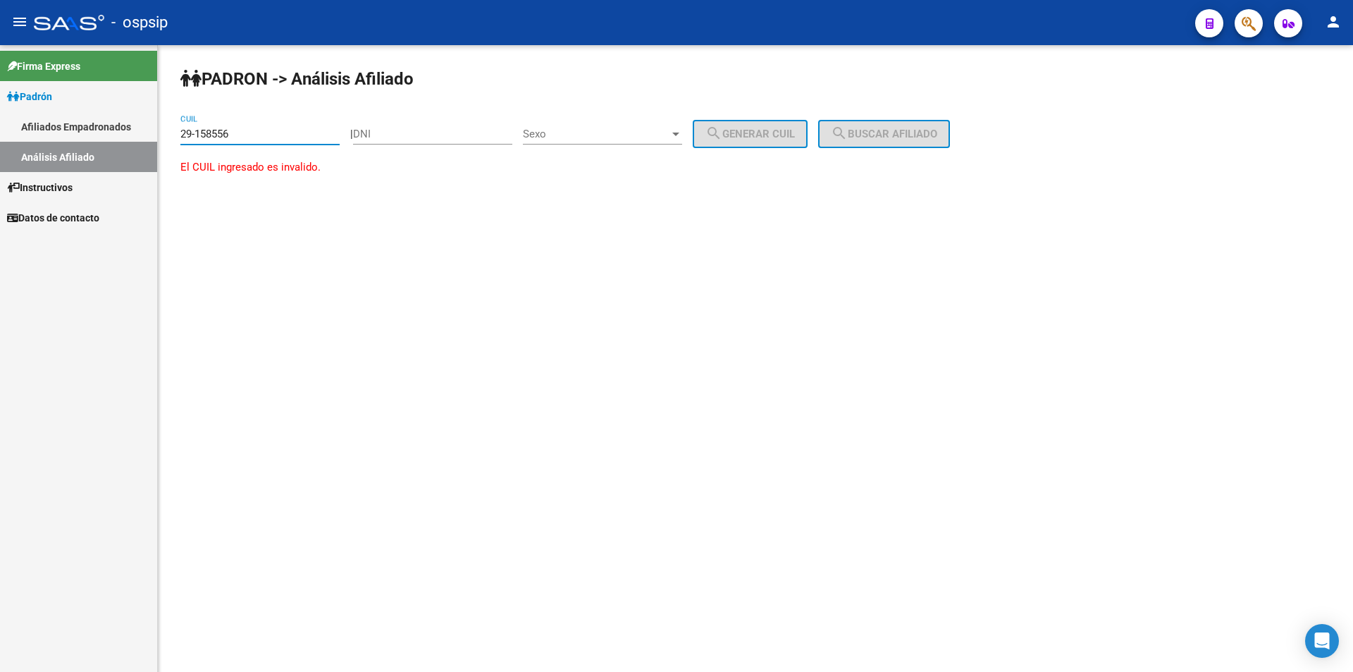
click at [63, 147] on mat-sidenav-container "Firma Express Padrón Afiliados Empadronados Análisis Afiliado Instructivos Dato…" at bounding box center [676, 358] width 1353 height 627
click at [360, 150] on div "PADRON -> Análisis Afiliado CUIL | DNI Sexo Sexo search Generar CUIL search Bus…" at bounding box center [756, 119] width 1196 height 148
click at [376, 134] on input "DNI" at bounding box center [432, 134] width 159 height 13
paste input "29158556"
type input "29158556"
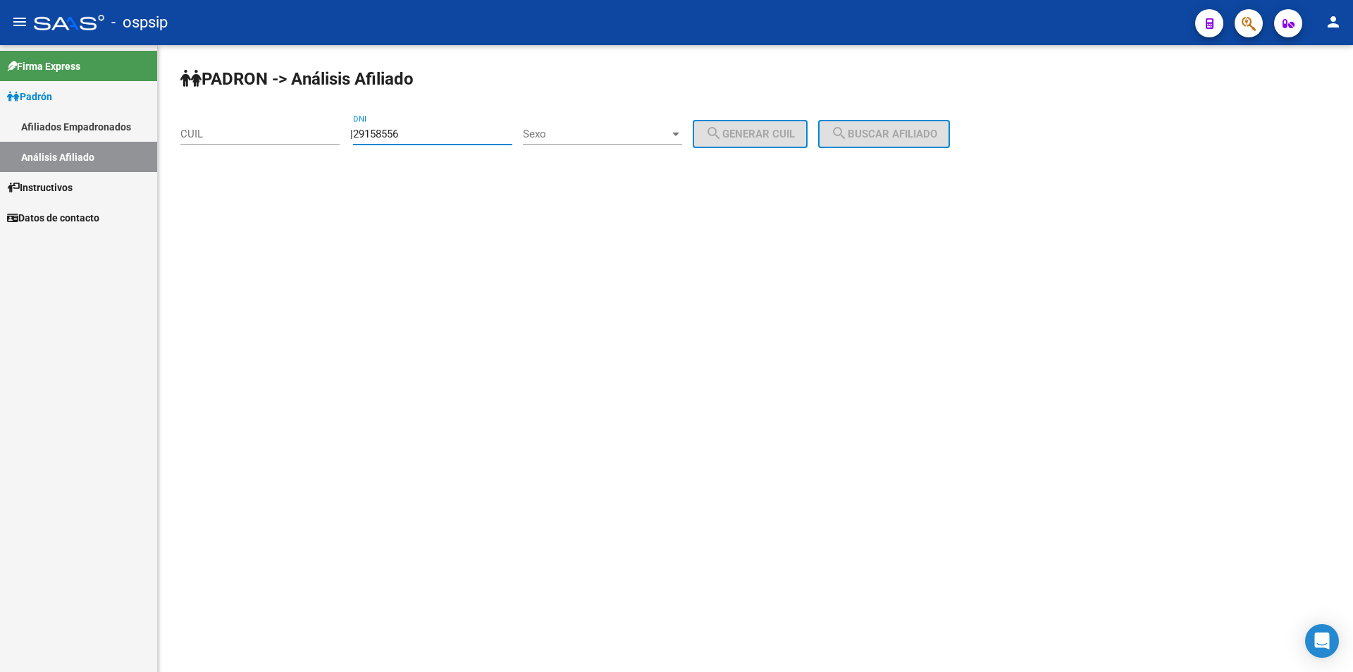
click at [622, 136] on span "Sexo" at bounding box center [596, 134] width 147 height 13
click at [623, 145] on span "Masculino" at bounding box center [618, 134] width 159 height 32
click at [762, 142] on button "search Generar CUIL" at bounding box center [750, 134] width 115 height 28
type input "20-29158556-7"
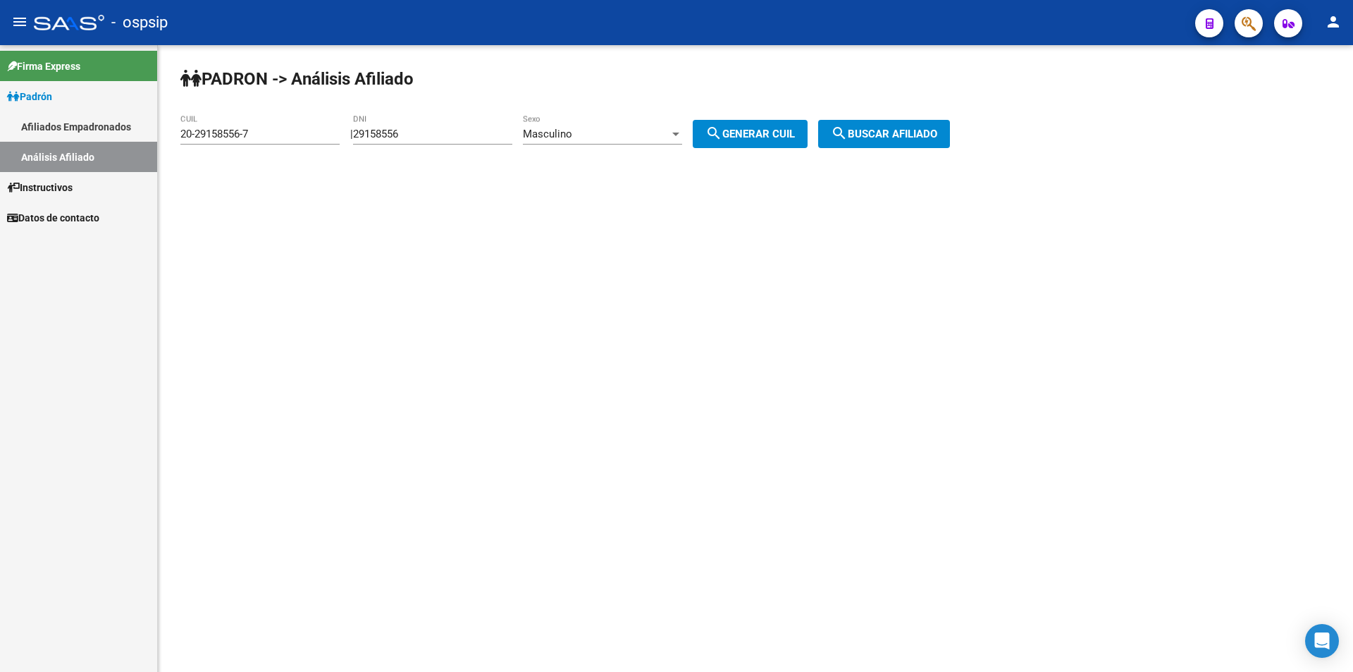
click at [887, 133] on span "search Buscar afiliado" at bounding box center [884, 134] width 106 height 13
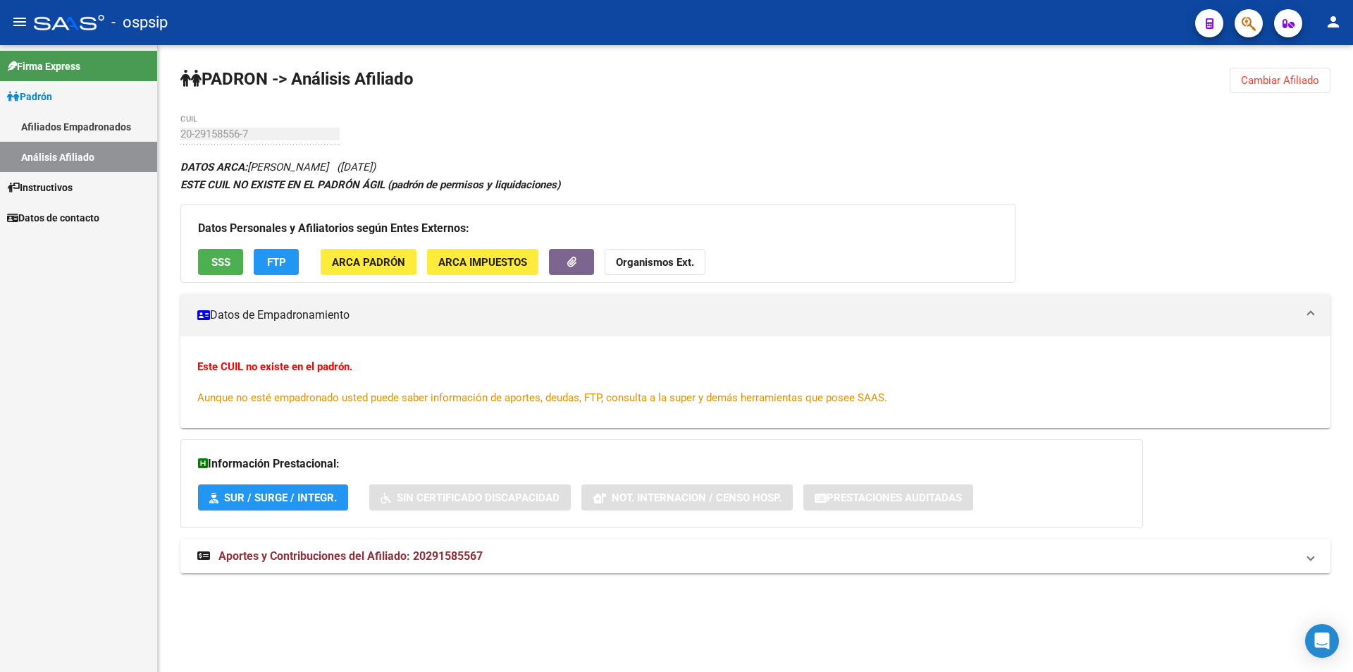
click at [87, 124] on link "Afiliados Empadronados" at bounding box center [78, 126] width 157 height 30
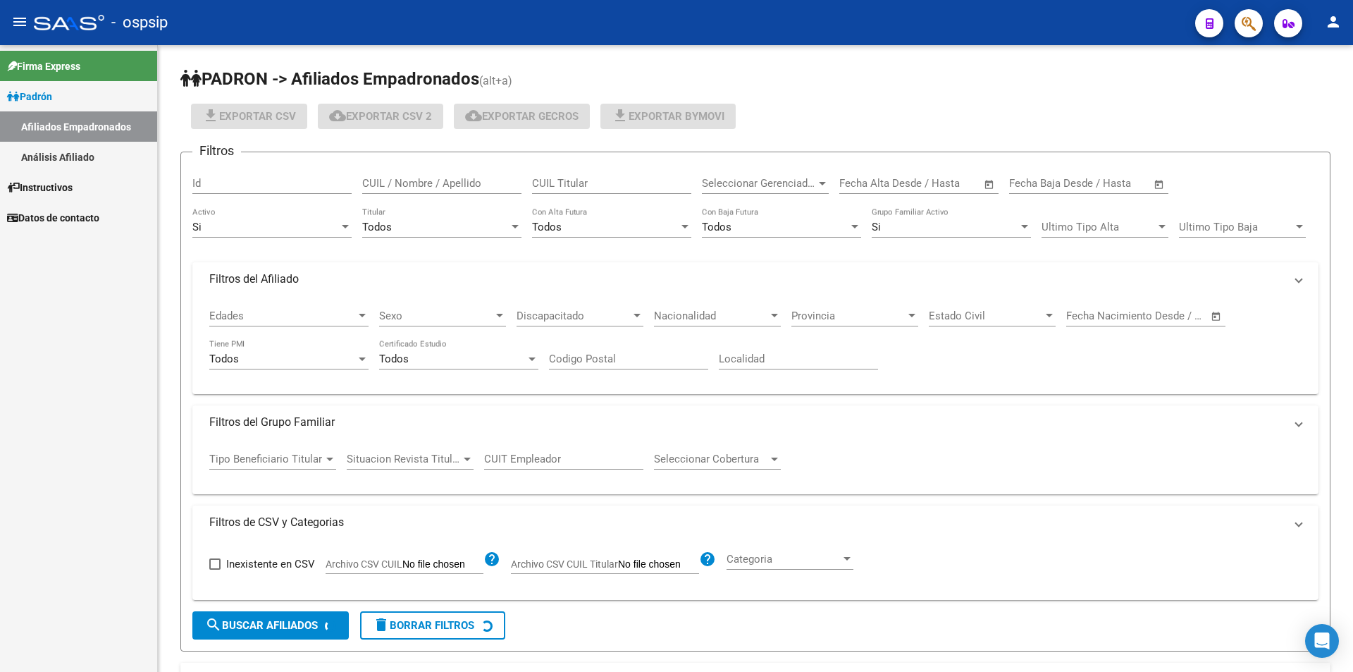
click at [92, 142] on link "Análisis Afiliado" at bounding box center [78, 157] width 157 height 30
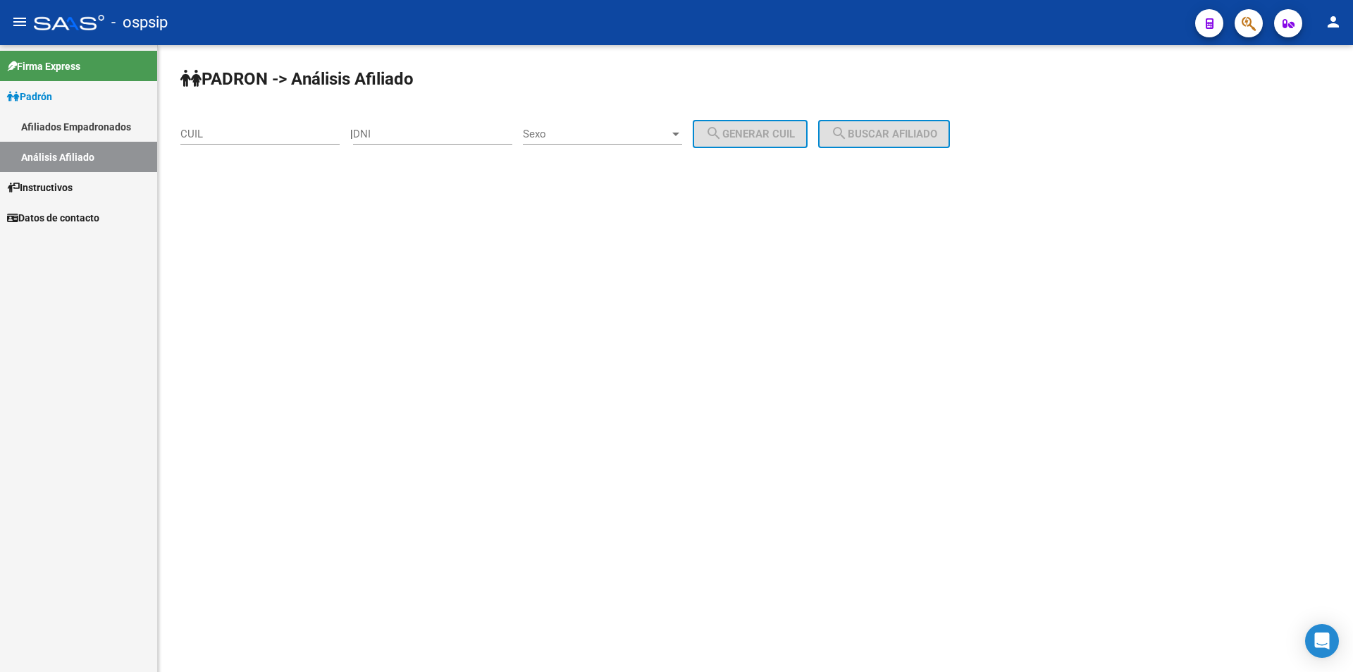
click at [297, 148] on div "CUIL" at bounding box center [259, 136] width 159 height 44
click at [301, 139] on input "CUIL" at bounding box center [259, 134] width 159 height 13
click at [382, 130] on input "DNI" at bounding box center [432, 134] width 159 height 13
type input "1"
type input "41601708"
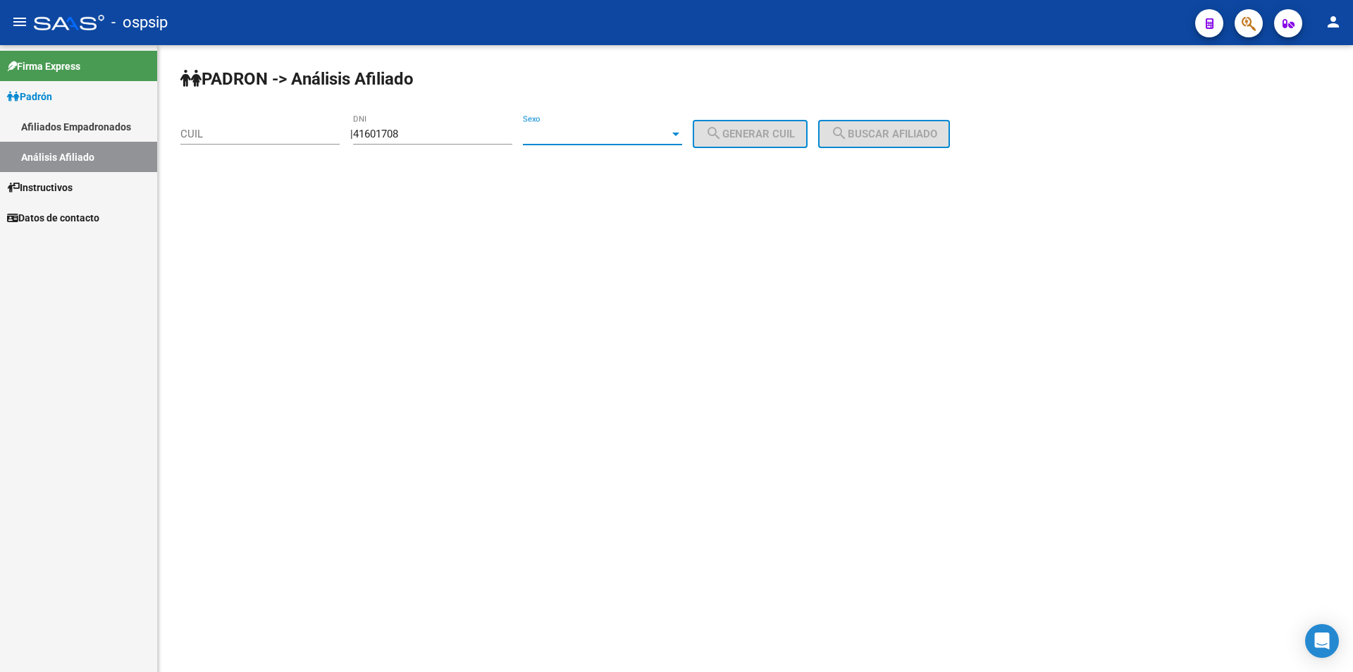
click at [564, 129] on span "Sexo" at bounding box center [596, 134] width 147 height 13
click at [589, 138] on span "Masculino" at bounding box center [618, 134] width 159 height 32
click at [712, 133] on button "search Generar CUIL" at bounding box center [750, 134] width 115 height 28
type input "20-41601708-6"
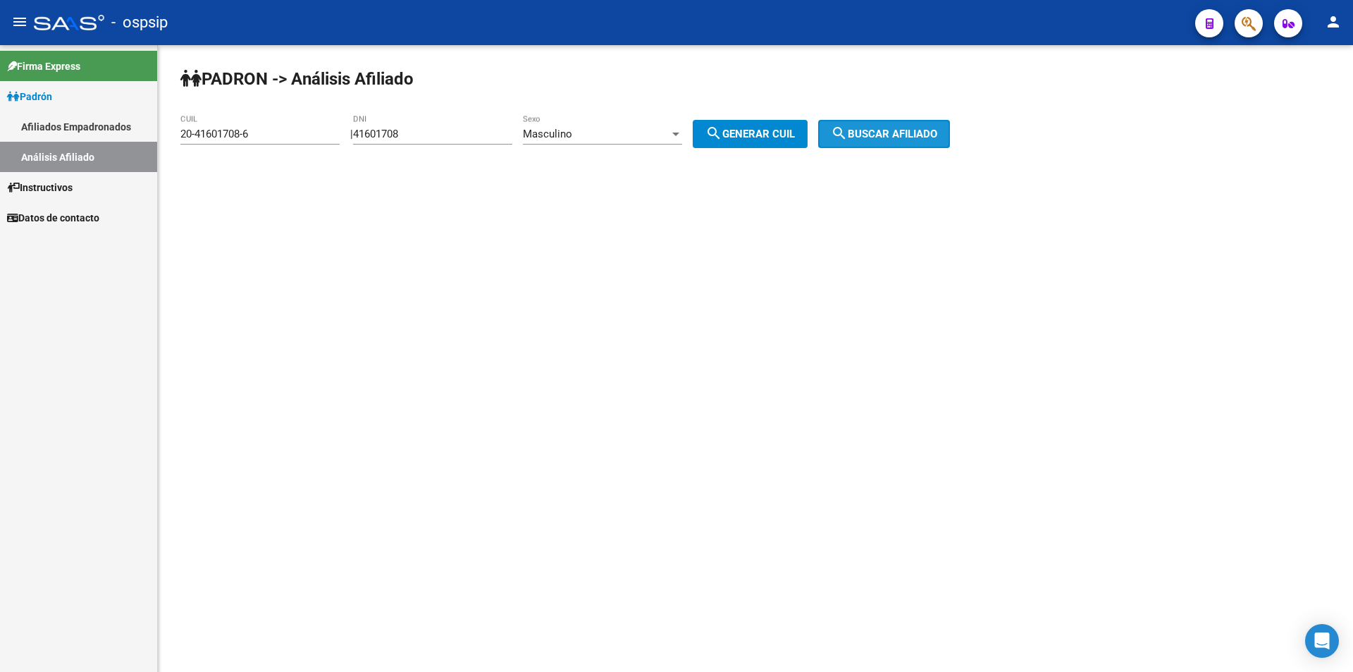
click at [904, 132] on span "search Buscar afiliado" at bounding box center [884, 134] width 106 height 13
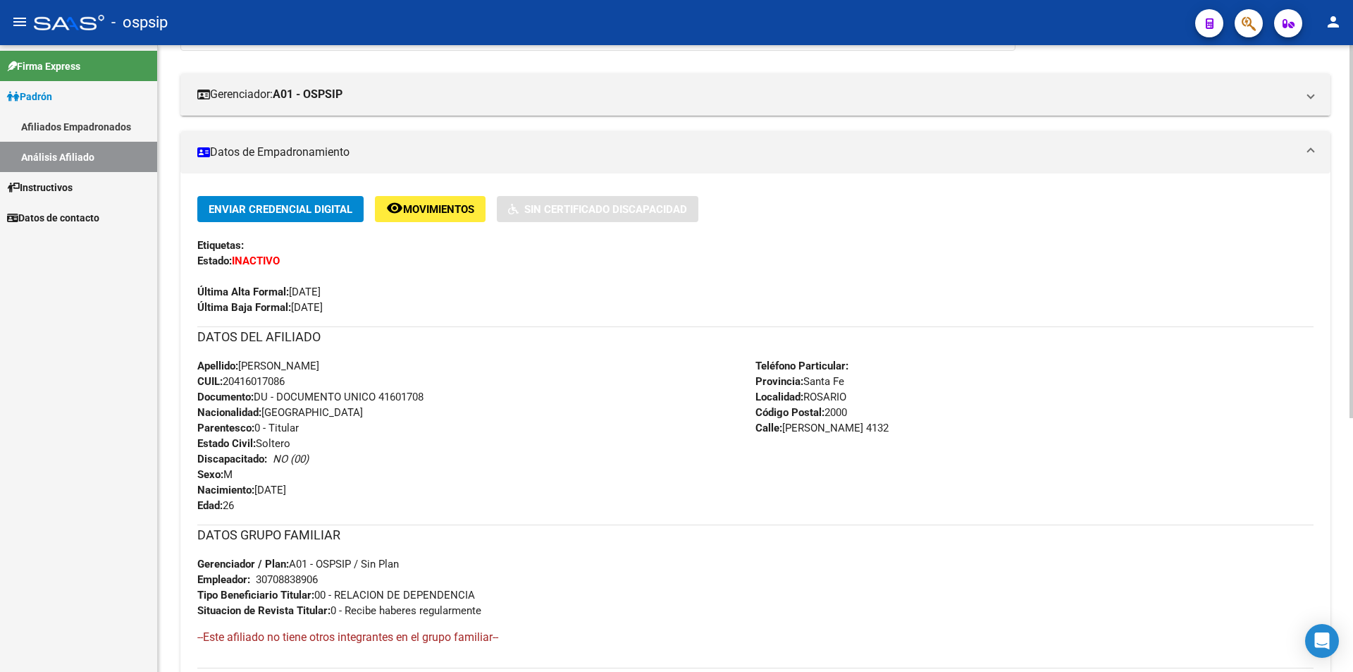
scroll to position [282, 0]
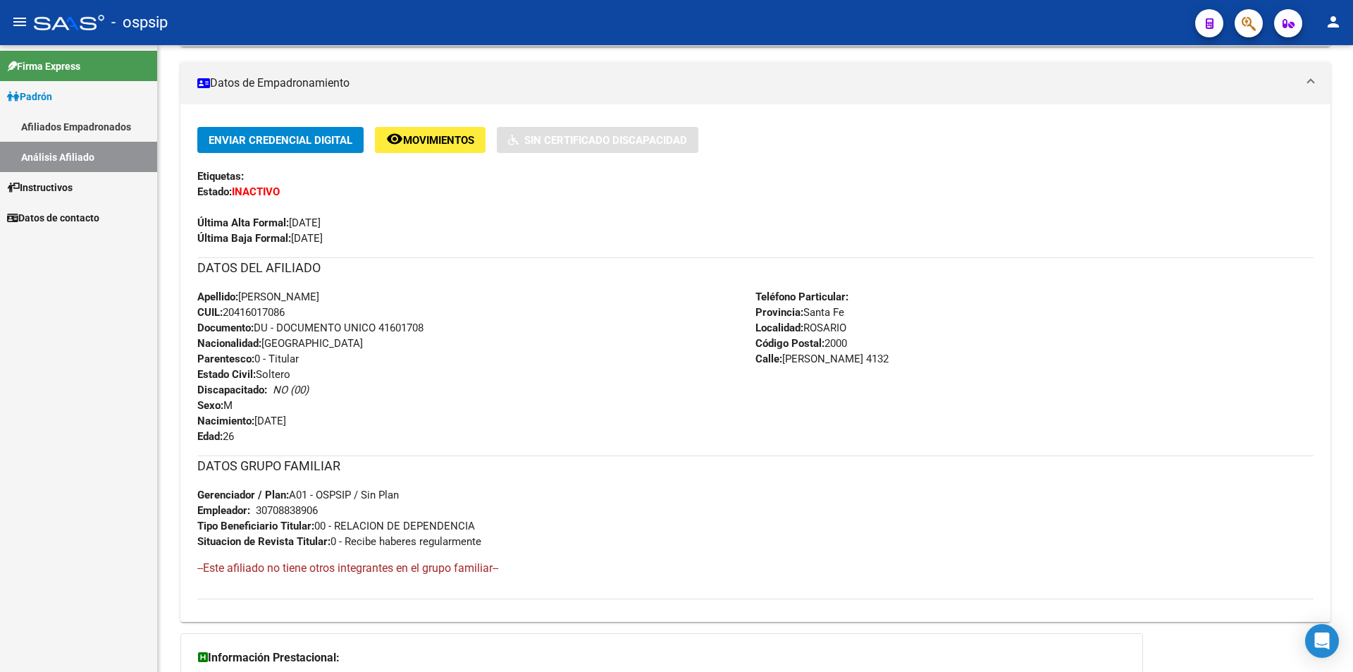
click at [942, 207] on div "Última Alta Formal: [DATE]" at bounding box center [755, 214] width 1117 height 31
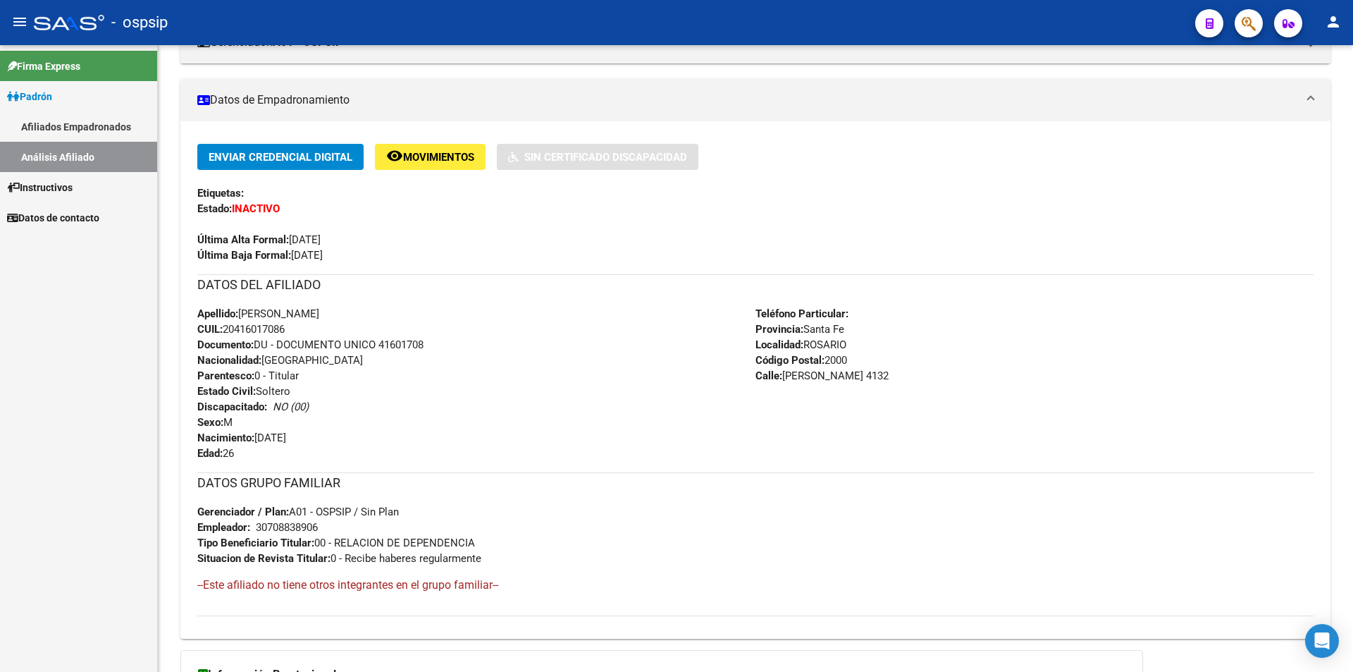
scroll to position [215, 0]
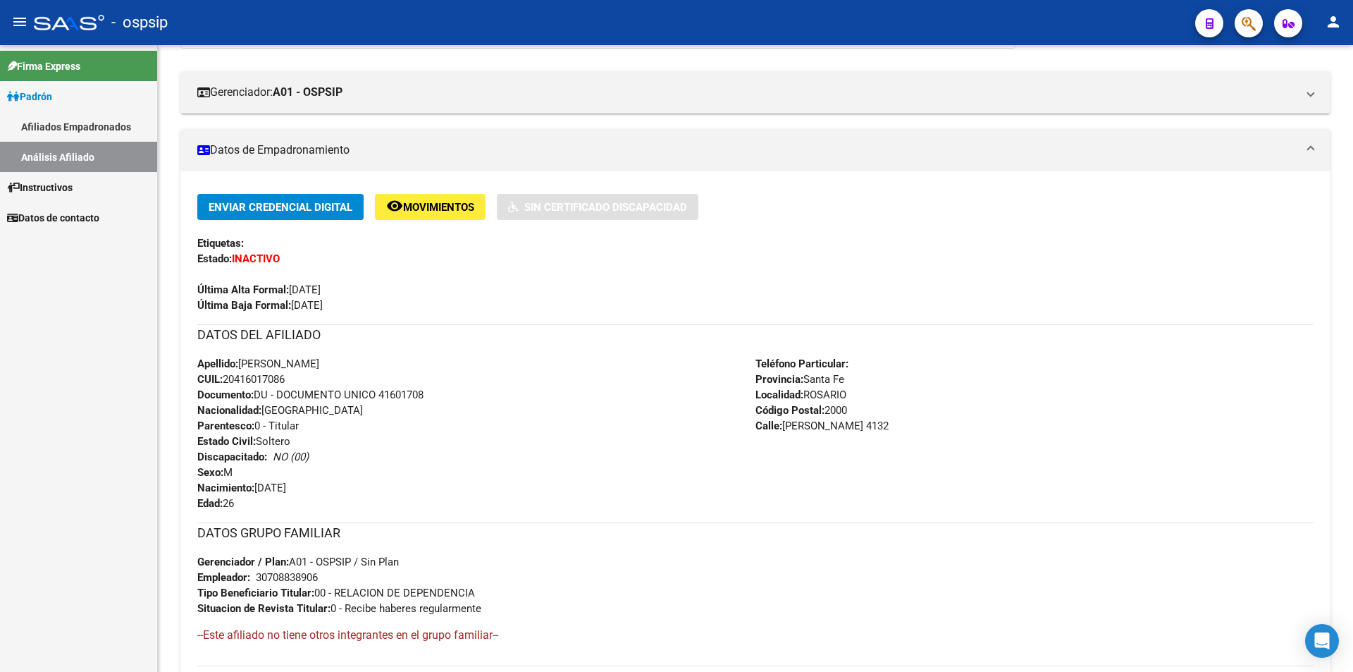
click at [412, 414] on div "Apellido: [PERSON_NAME] CUIL: 20416017086 Documento: DU - DOCUMENTO UNICO 41601…" at bounding box center [476, 433] width 558 height 155
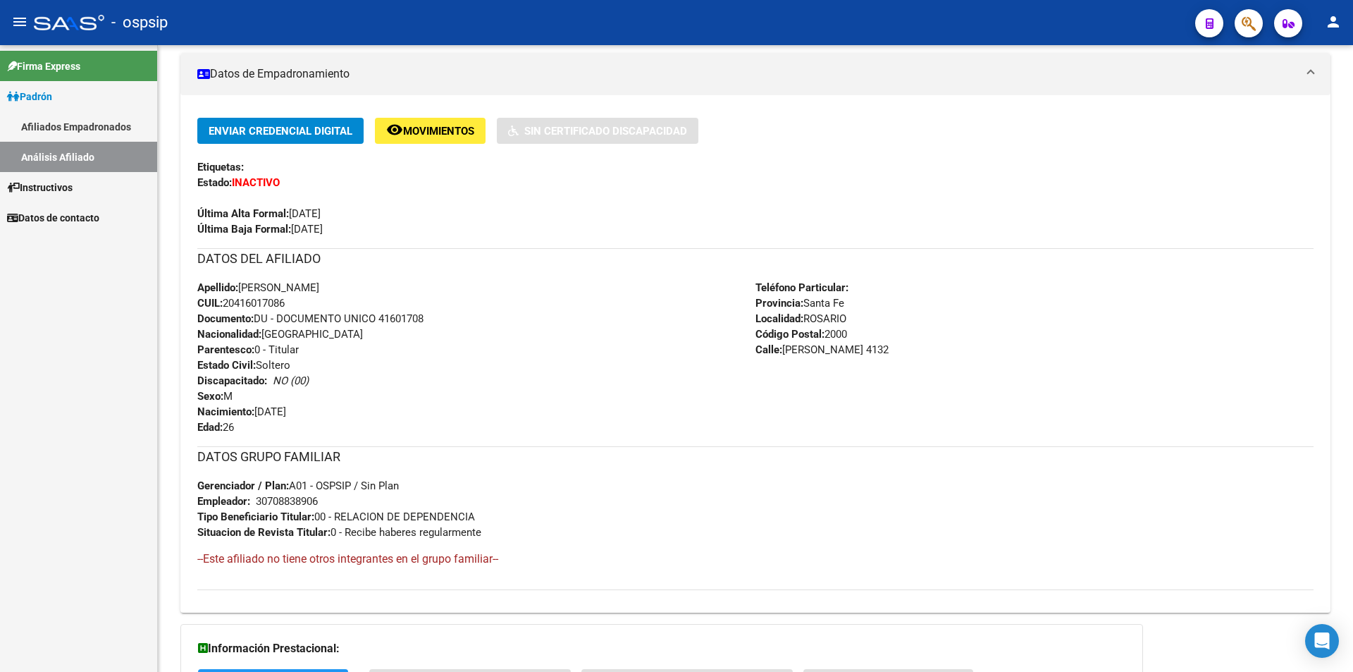
scroll to position [285, 0]
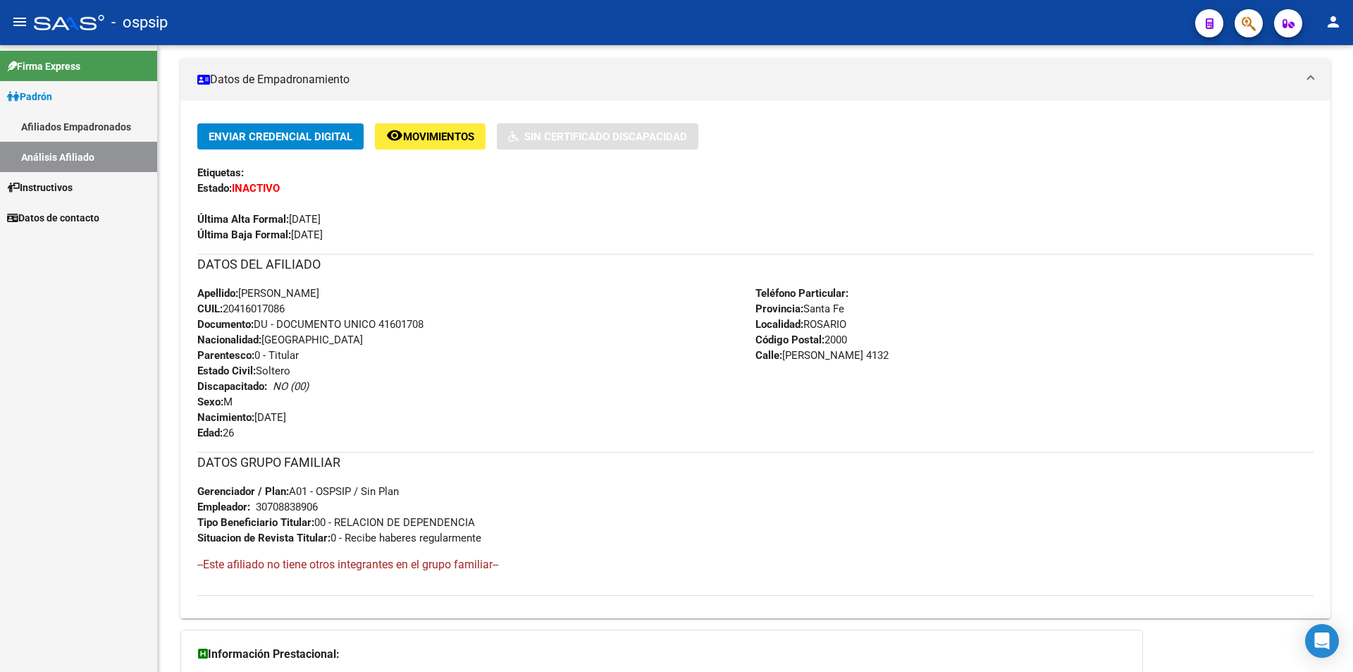
click at [237, 307] on span "CUIL: 20416017086" at bounding box center [240, 308] width 87 height 13
copy span "20416017086"
click at [264, 326] on span "Documento: DU - DOCUMENTO UNICO 41601708" at bounding box center [310, 324] width 226 height 13
drag, startPoint x: 238, startPoint y: 309, endPoint x: 285, endPoint y: 309, distance: 46.5
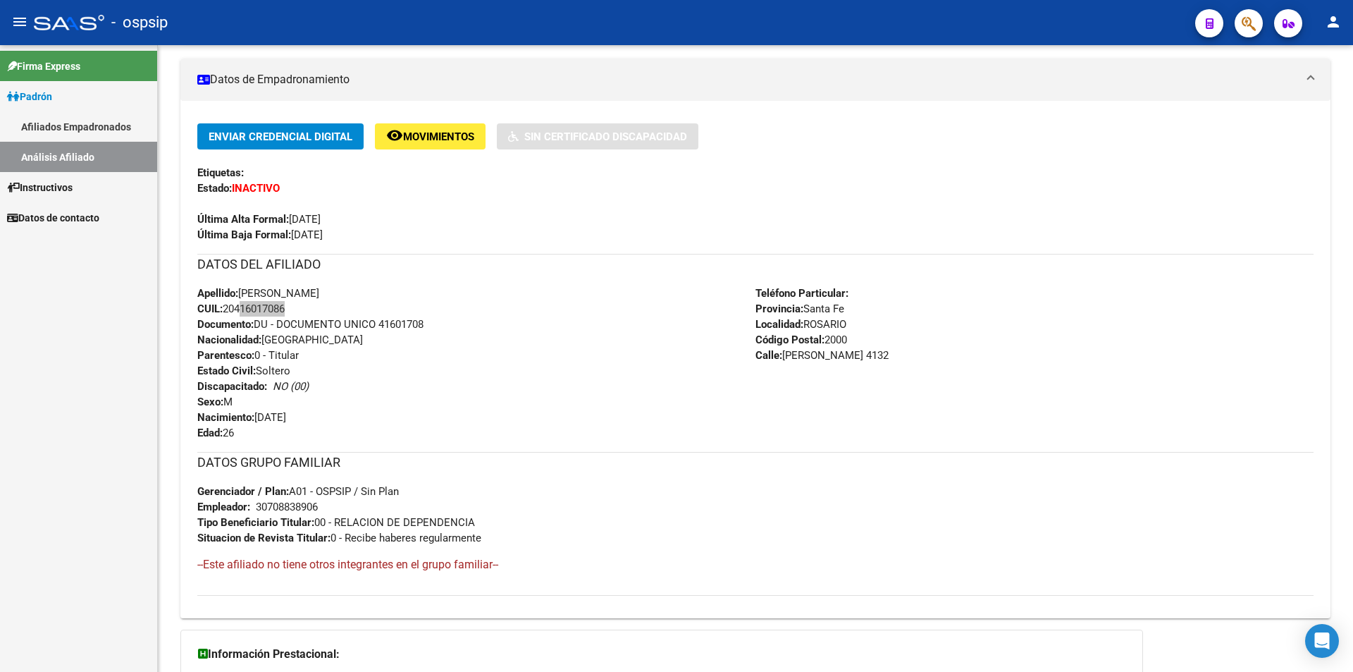
click at [285, 309] on span "CUIL: 20416017086" at bounding box center [240, 308] width 87 height 13
click at [279, 330] on span "Documento: DU - DOCUMENTO UNICO 41601708" at bounding box center [310, 324] width 226 height 13
click at [250, 308] on span "CUIL: 20416017086" at bounding box center [240, 308] width 87 height 13
click at [239, 307] on span "CUIL: 20416017086" at bounding box center [240, 308] width 87 height 13
drag, startPoint x: 239, startPoint y: 307, endPoint x: 261, endPoint y: 308, distance: 21.9
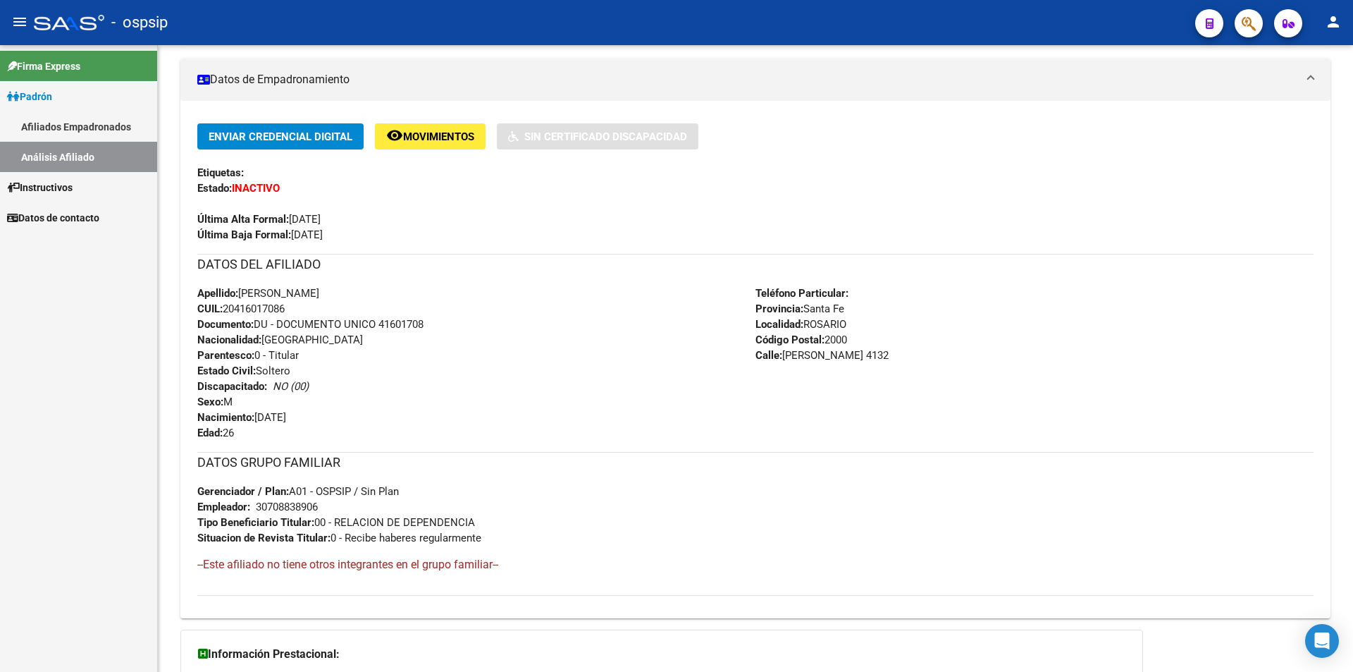
click at [261, 308] on span "CUIL: 20416017086" at bounding box center [240, 308] width 87 height 13
drag, startPoint x: 238, startPoint y: 307, endPoint x: 283, endPoint y: 304, distance: 45.2
click at [283, 304] on span "CUIL: 20416017086" at bounding box center [240, 308] width 87 height 13
copy span "41601708"
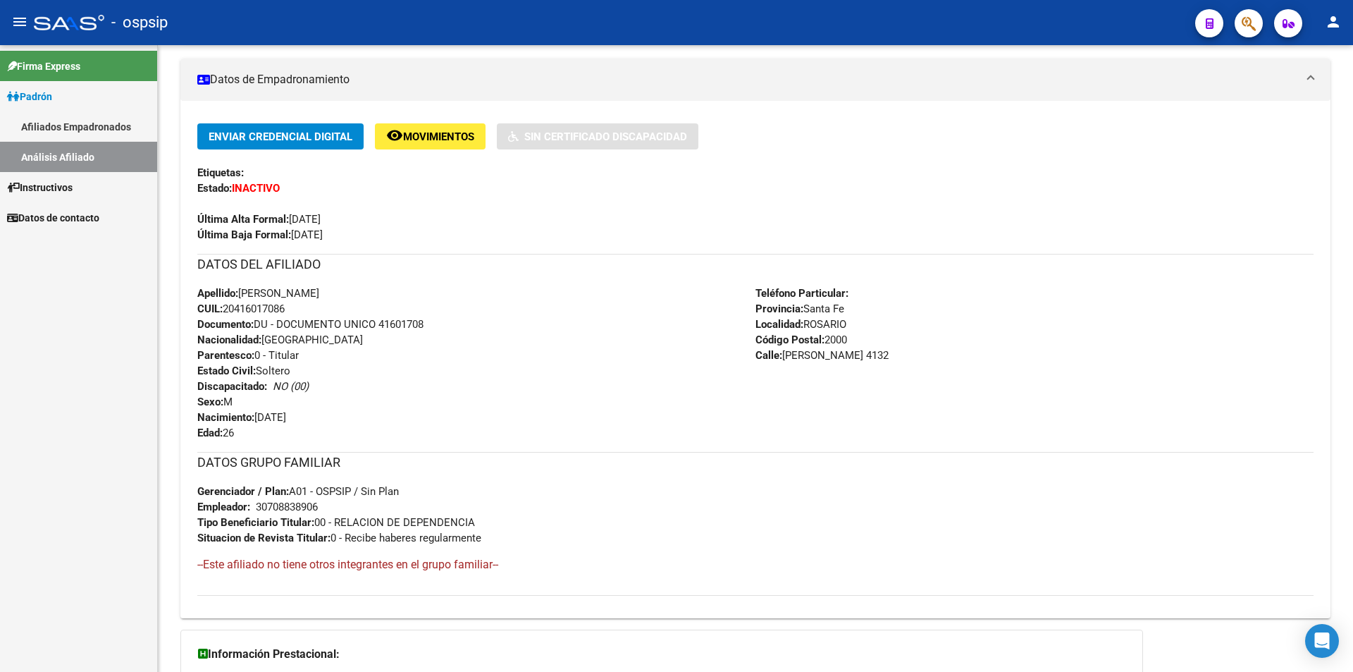
click at [373, 242] on div "Enviar Credencial Digital remove_red_eye Movimientos Sin Certificado Discapacid…" at bounding box center [755, 359] width 1117 height 472
click at [63, 133] on link "Afiliados Empadronados" at bounding box center [78, 126] width 157 height 30
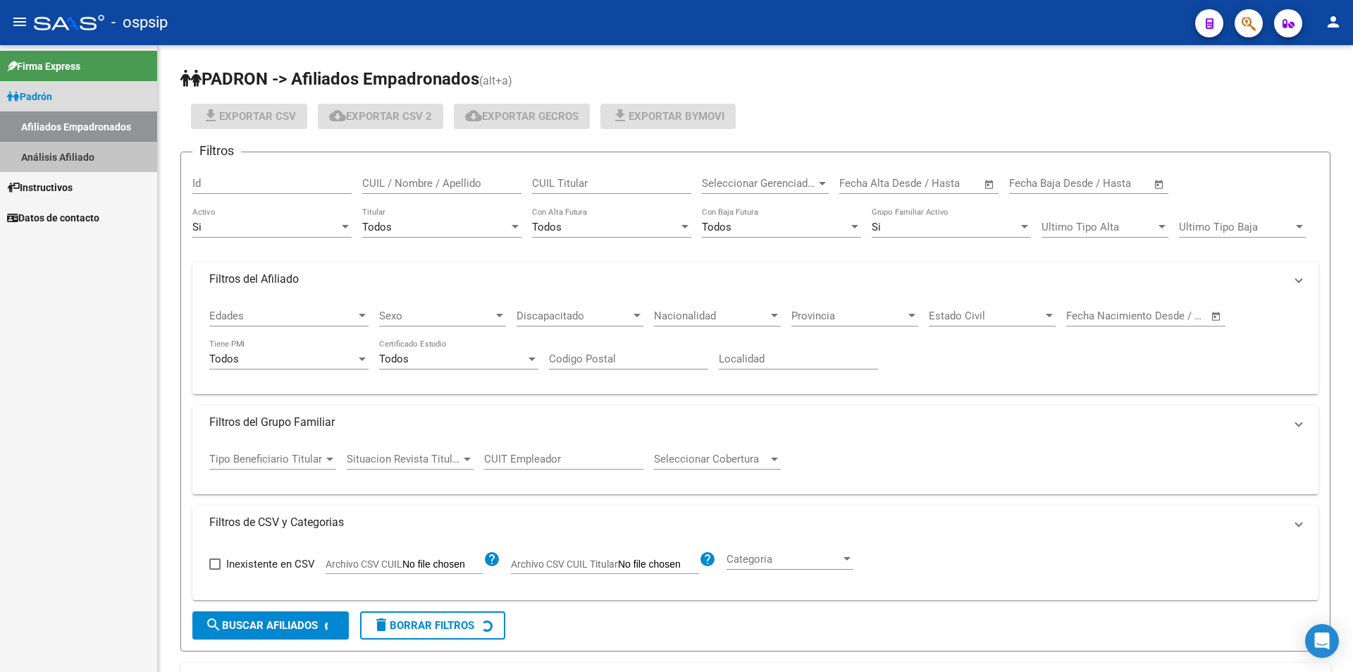
click at [68, 147] on link "Análisis Afiliado" at bounding box center [78, 157] width 157 height 30
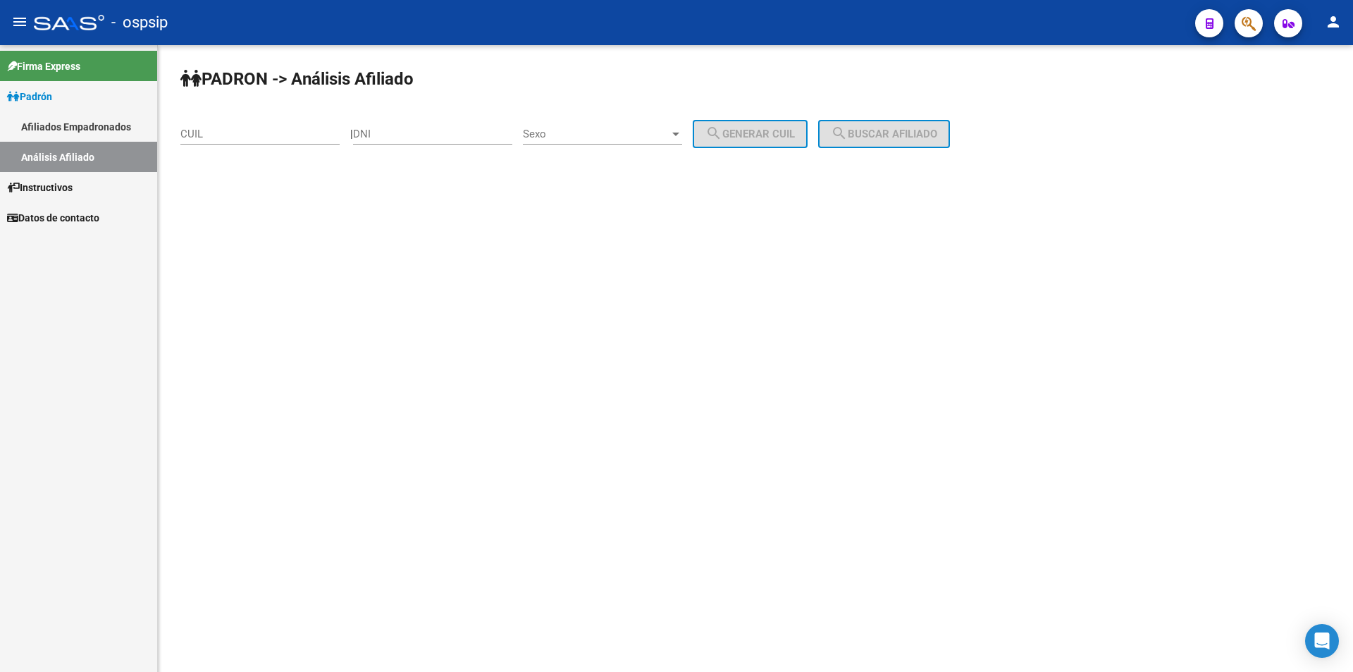
click at [320, 131] on input "CUIL" at bounding box center [259, 134] width 159 height 13
click at [321, 133] on input "CUIL" at bounding box center [259, 134] width 159 height 13
paste input "20-39771514-1"
type input "20-39771514-1"
click at [405, 133] on input "DNI" at bounding box center [432, 134] width 159 height 13
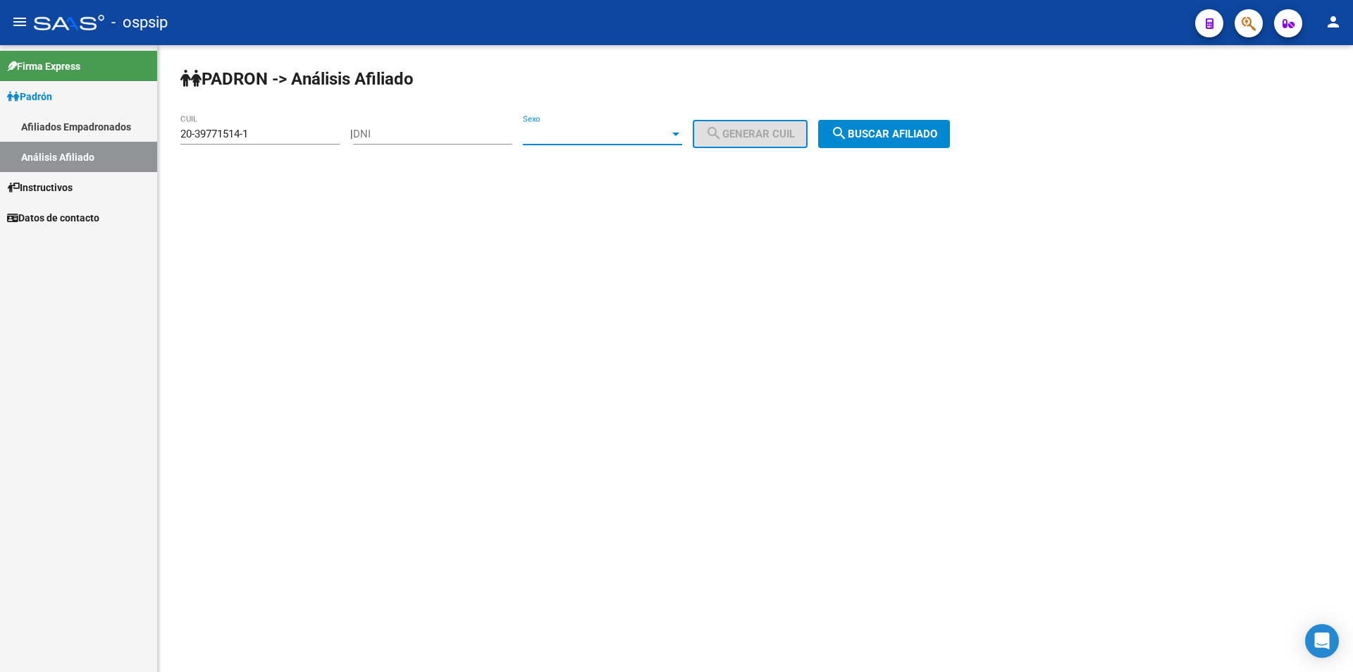
click at [588, 131] on span "Sexo" at bounding box center [596, 134] width 147 height 13
click at [589, 123] on span "Masculino" at bounding box center [618, 134] width 159 height 32
drag, startPoint x: 895, startPoint y: 118, endPoint x: 896, endPoint y: 130, distance: 12.1
click at [895, 121] on div "PADRON -> Análisis Afiliado 20-39771514-1 CUIL | DNI Masculino Sexo search Gene…" at bounding box center [756, 119] width 1196 height 148
click at [896, 130] on span "search Buscar afiliado" at bounding box center [884, 134] width 106 height 13
